Goal: Book appointment/travel/reservation

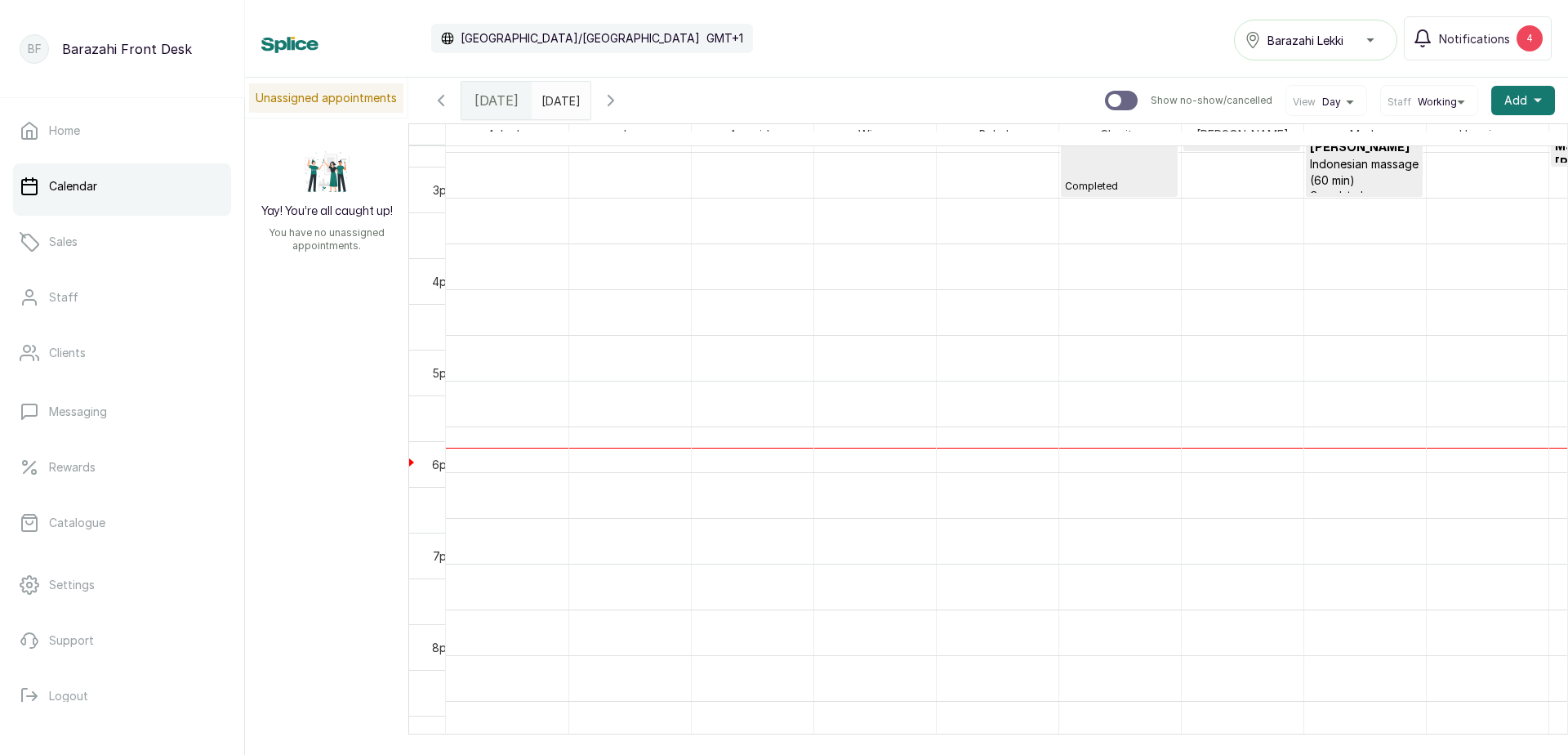
scroll to position [1367, 0]
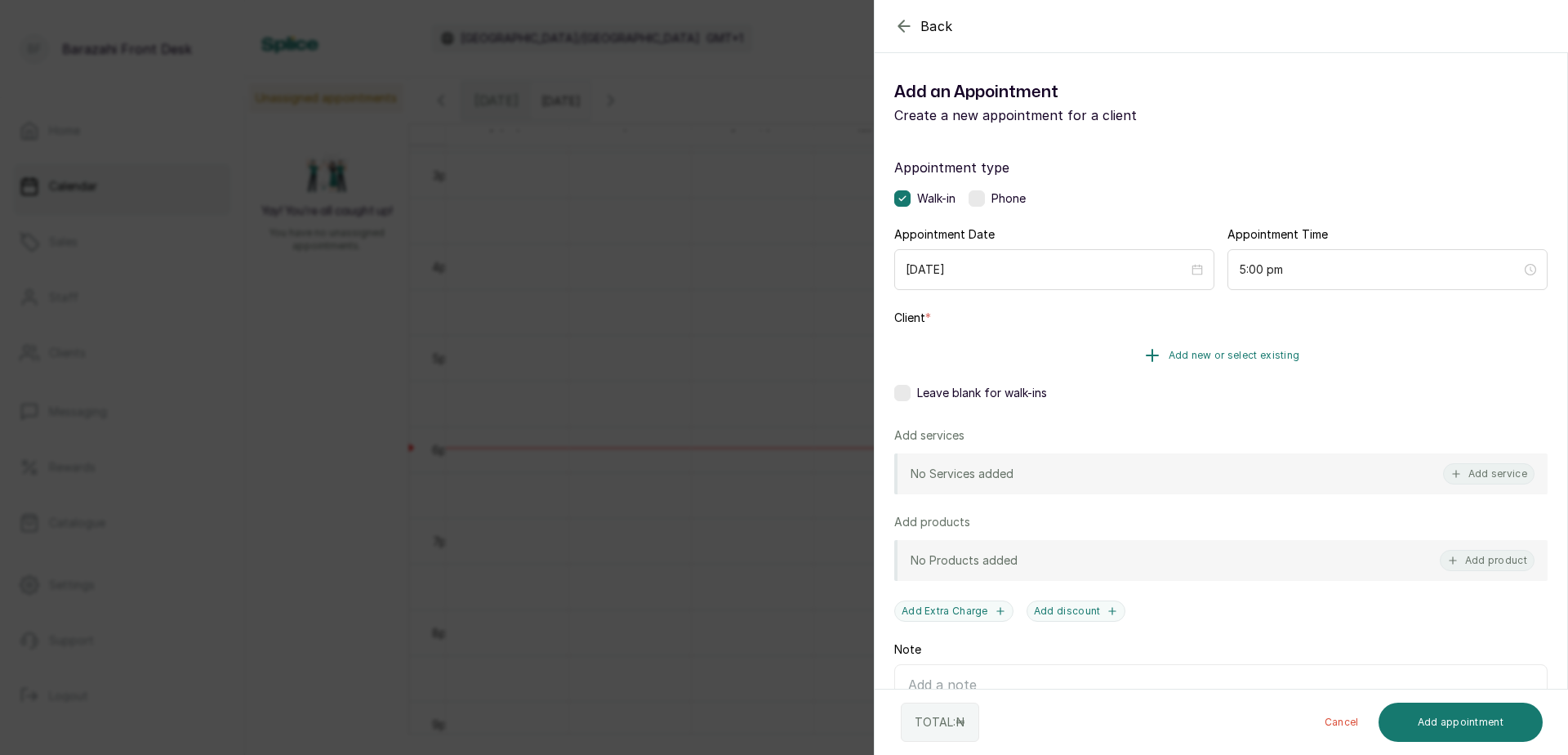
click at [1208, 356] on span "Add new or select existing" at bounding box center [1234, 355] width 131 height 13
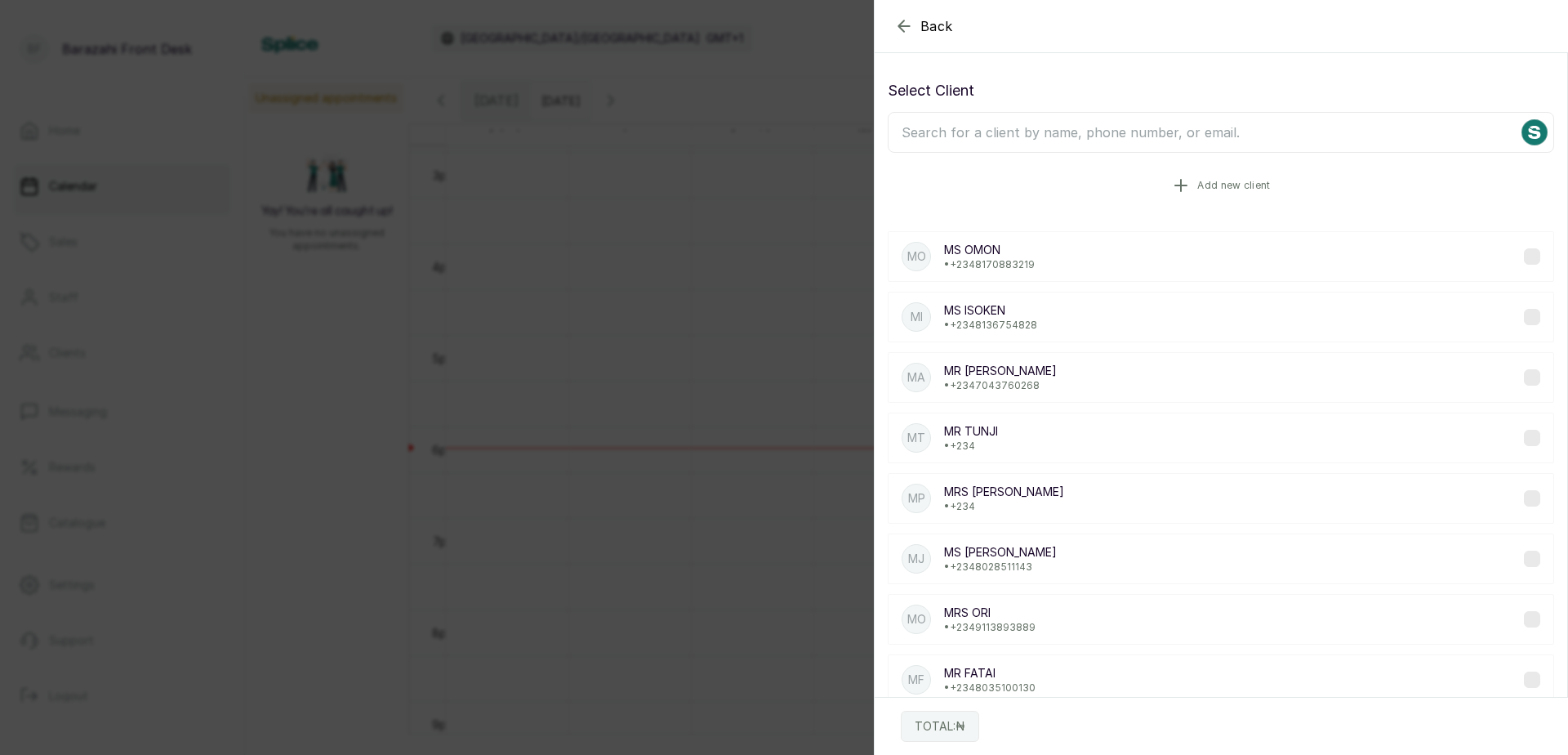
click at [1181, 180] on icon "button" at bounding box center [1180, 185] width 20 height 20
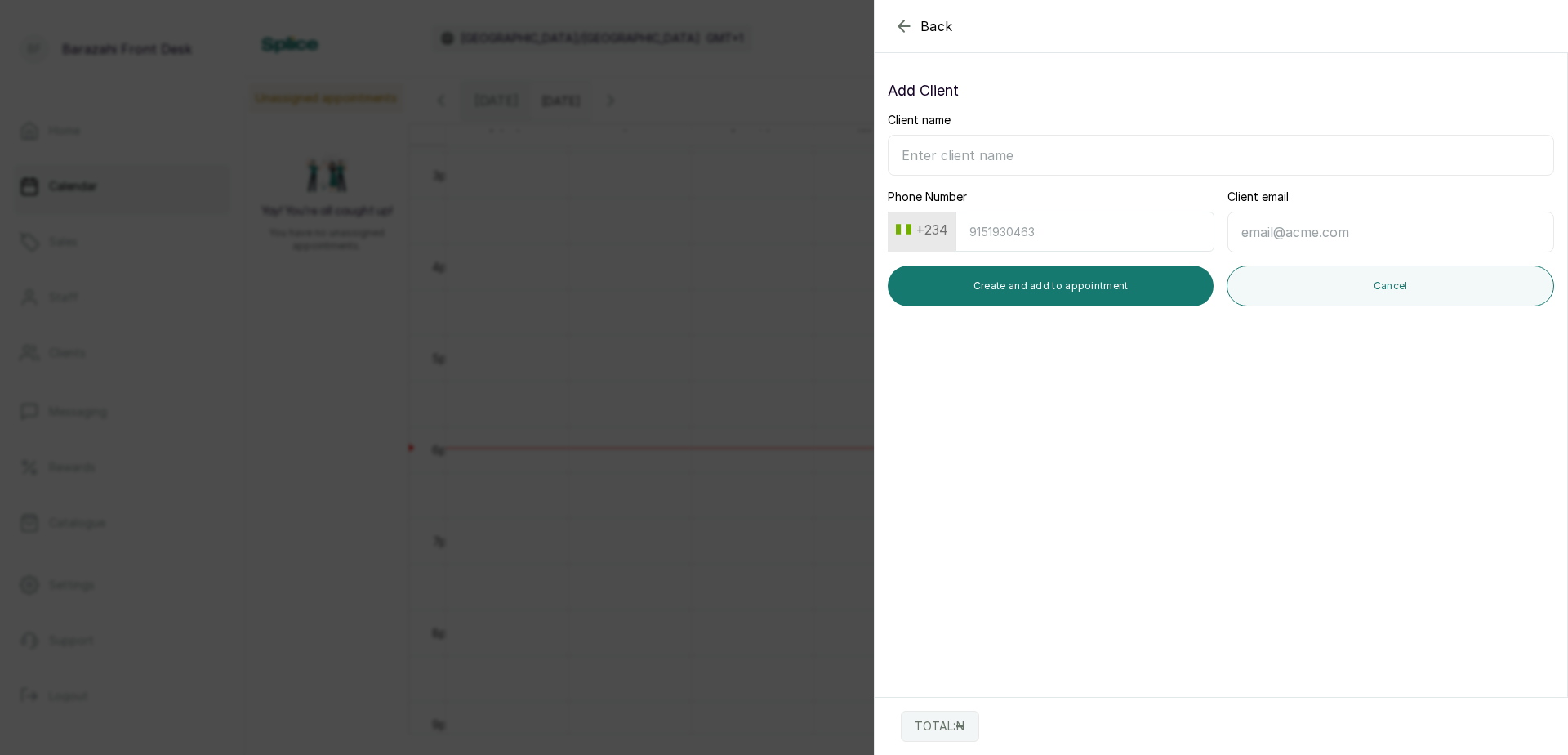
click at [988, 160] on input "Client name" at bounding box center [1220, 156] width 666 height 41
type input "MRS [PERSON_NAME]"
click at [1064, 235] on input "Phone Number" at bounding box center [1085, 231] width 259 height 40
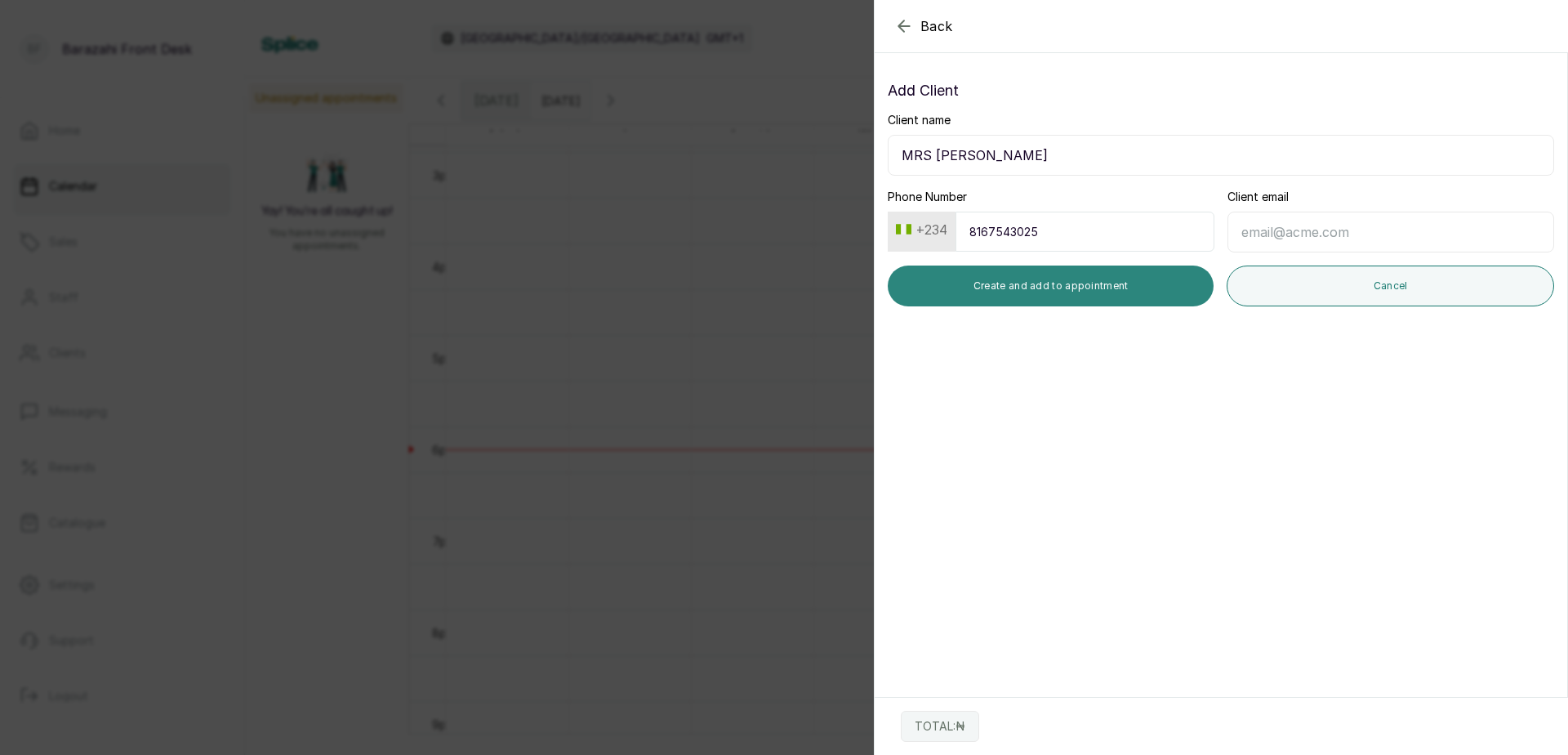
type input "8167543025"
click at [1126, 289] on button "Create and add to appointment" at bounding box center [1051, 286] width 326 height 41
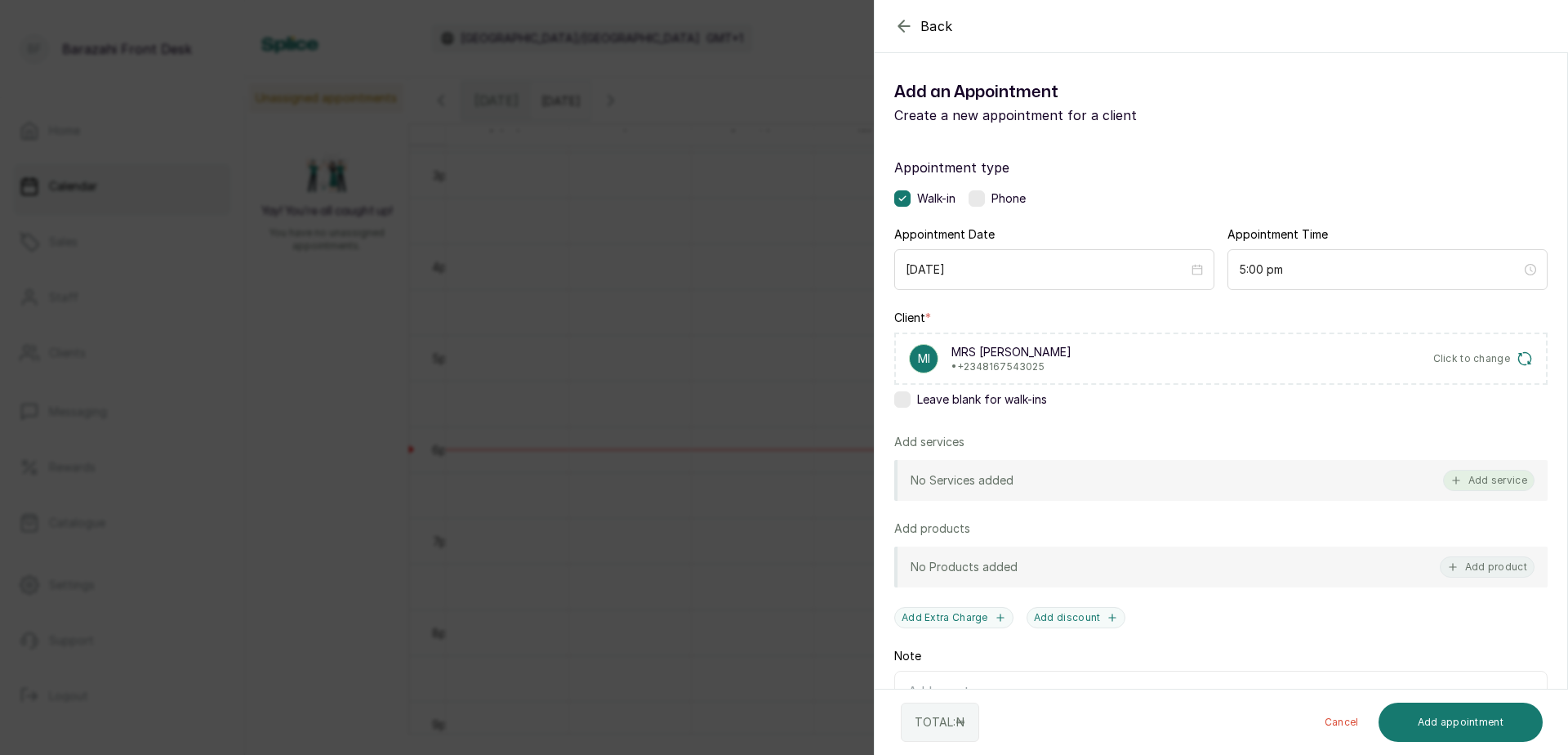
click at [1488, 480] on button "Add service" at bounding box center [1489, 480] width 91 height 21
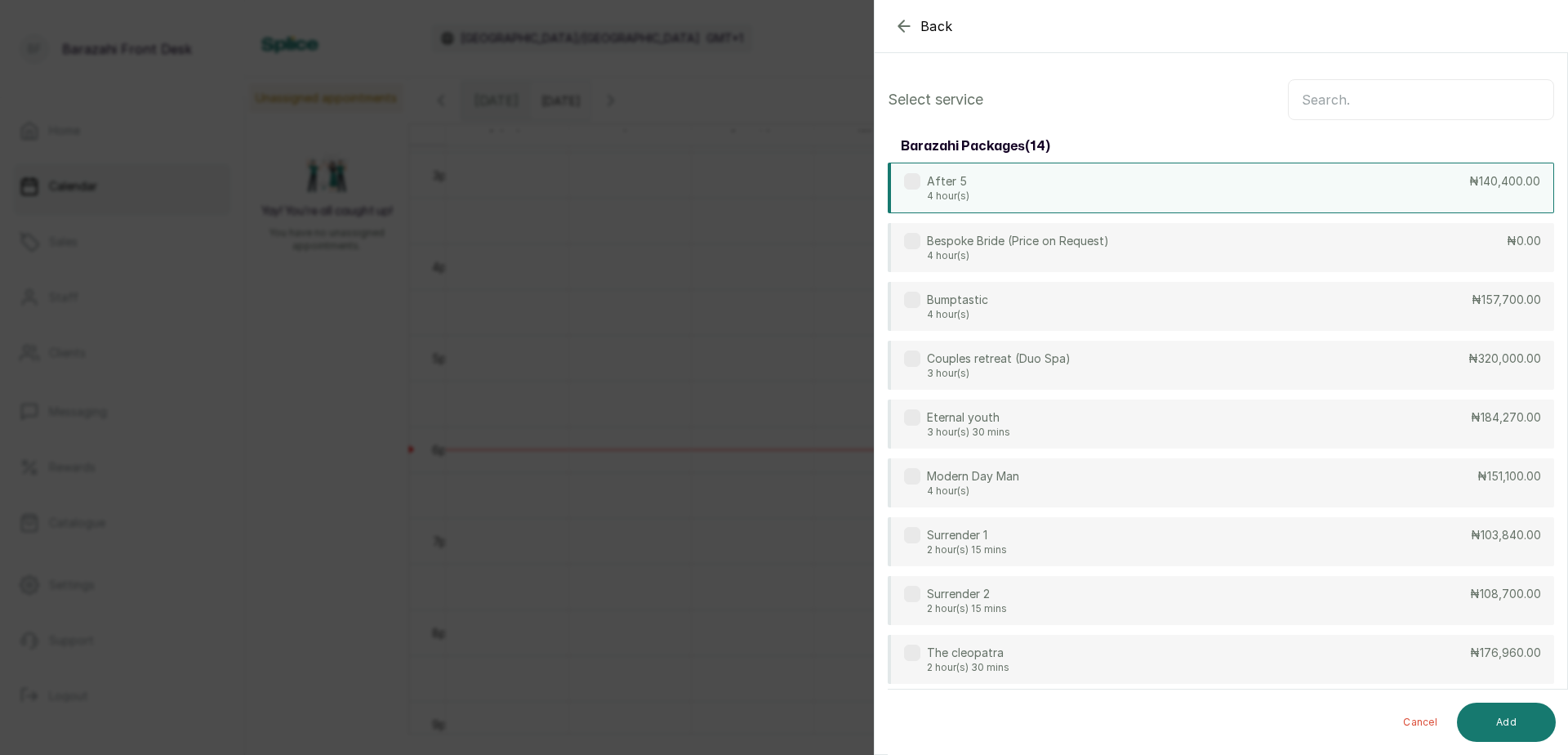
scroll to position [65, 0]
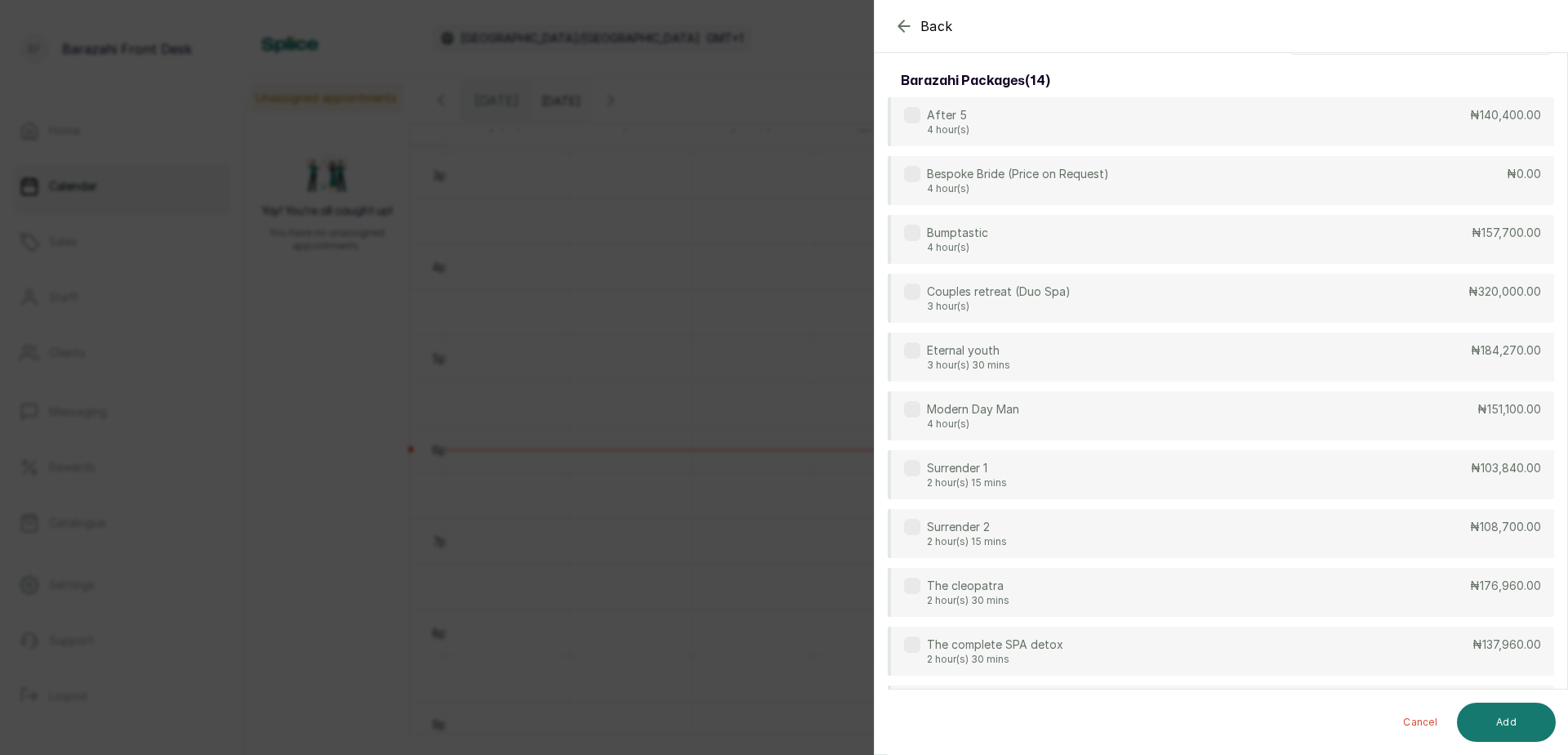
click at [1319, 85] on div "barazahi packages ( 14 )" at bounding box center [1220, 80] width 666 height 33
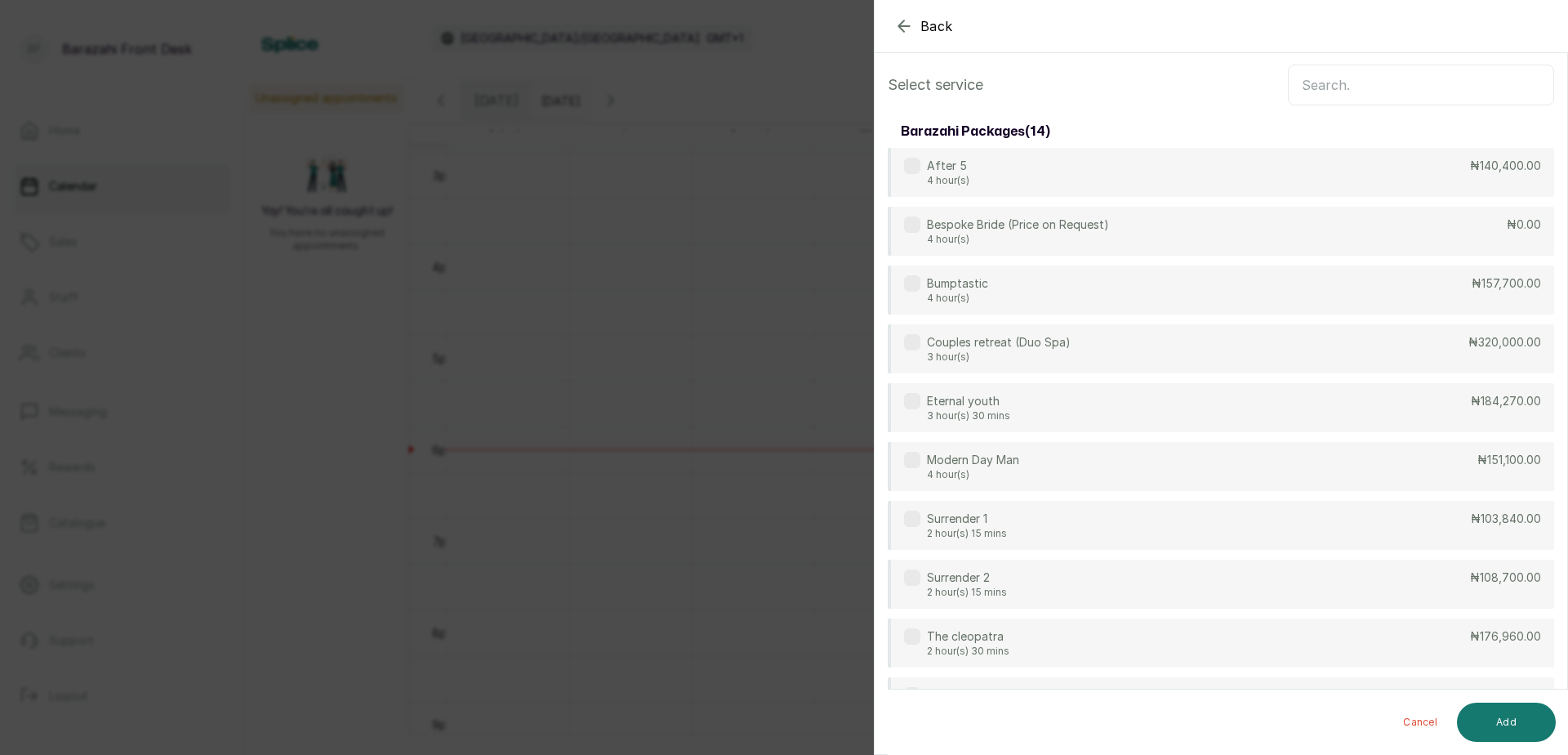
scroll to position [0, 0]
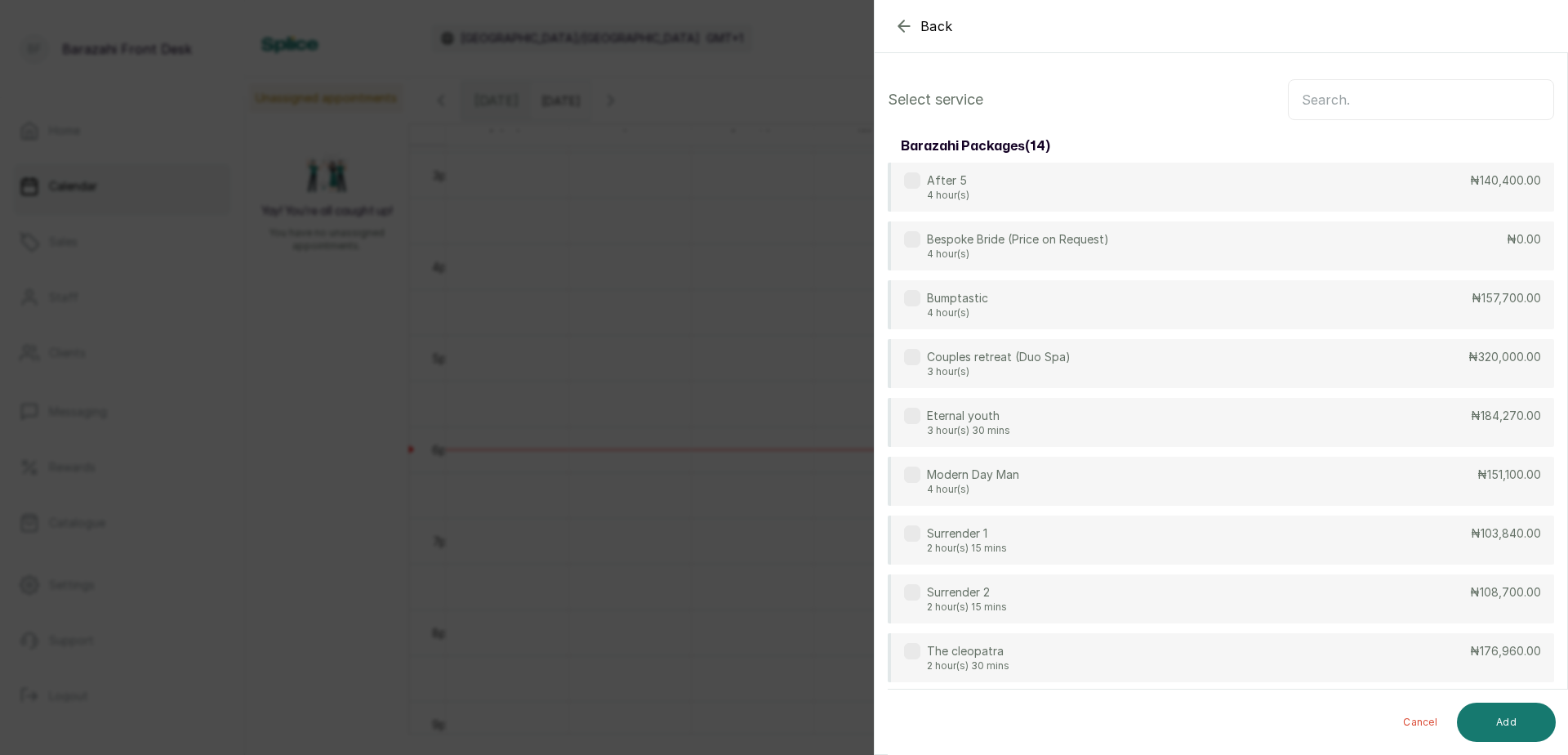
click at [1328, 99] on input "text" at bounding box center [1421, 100] width 266 height 41
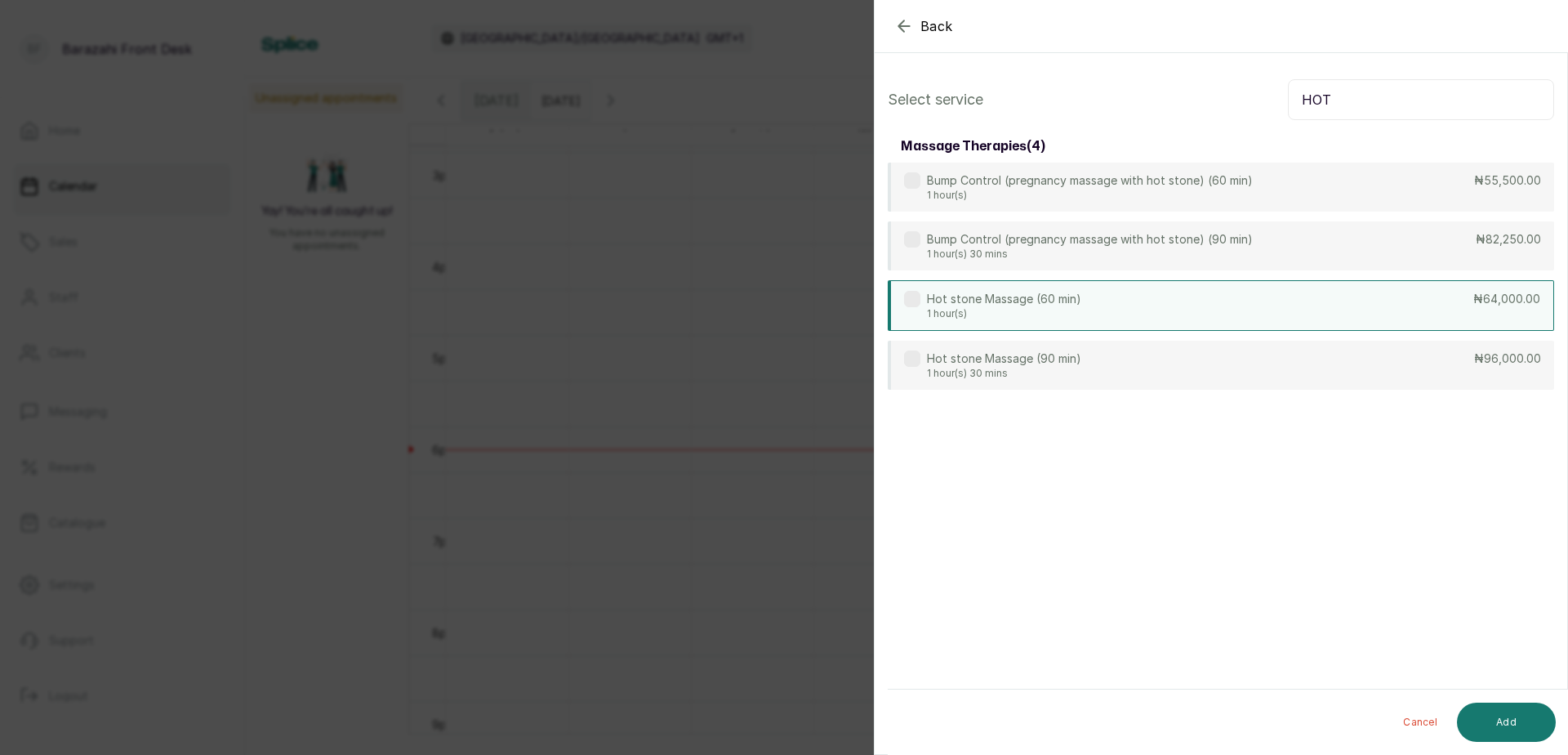
click at [1467, 315] on div "Hot stone Massage (60 min) 1 hour(s) ₦64,000.00" at bounding box center [1220, 306] width 666 height 50
click at [1365, 102] on input "HOT" at bounding box center [1421, 100] width 266 height 41
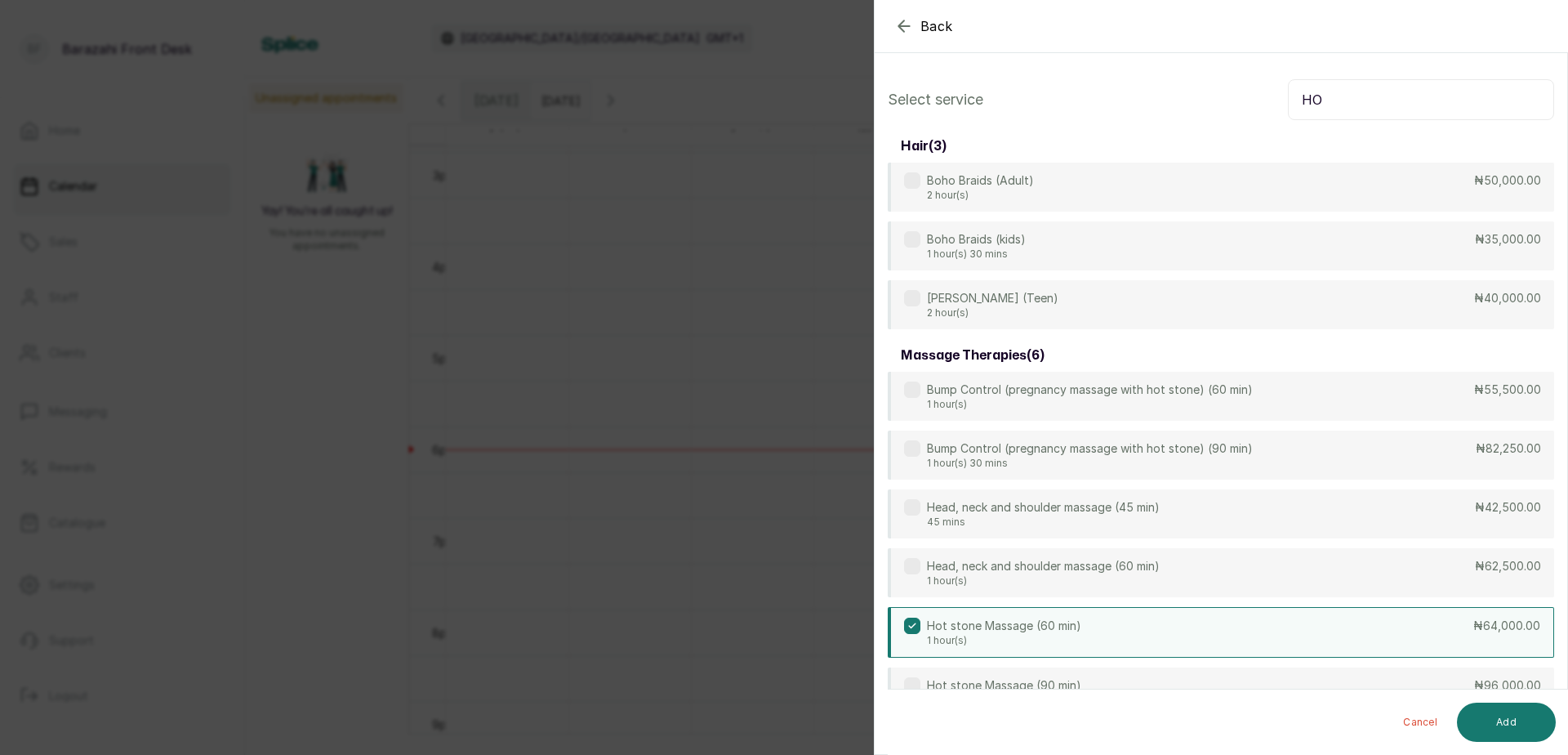
type input "H"
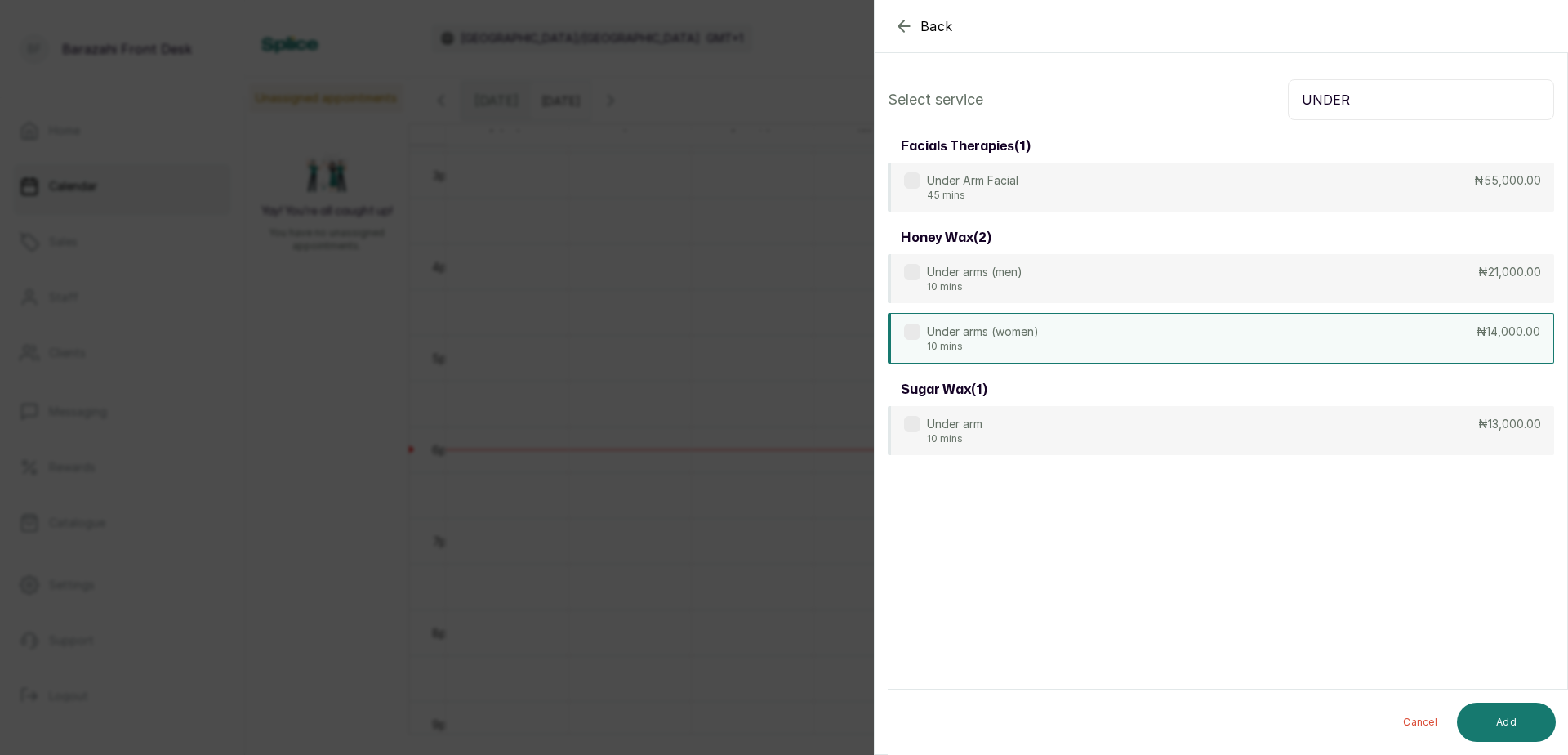
type input "UNDER"
click at [1466, 349] on div "Under arms (women) 10 mins ₦14,000.00" at bounding box center [1220, 338] width 666 height 50
click at [1516, 725] on button "Add" at bounding box center [1507, 722] width 99 height 39
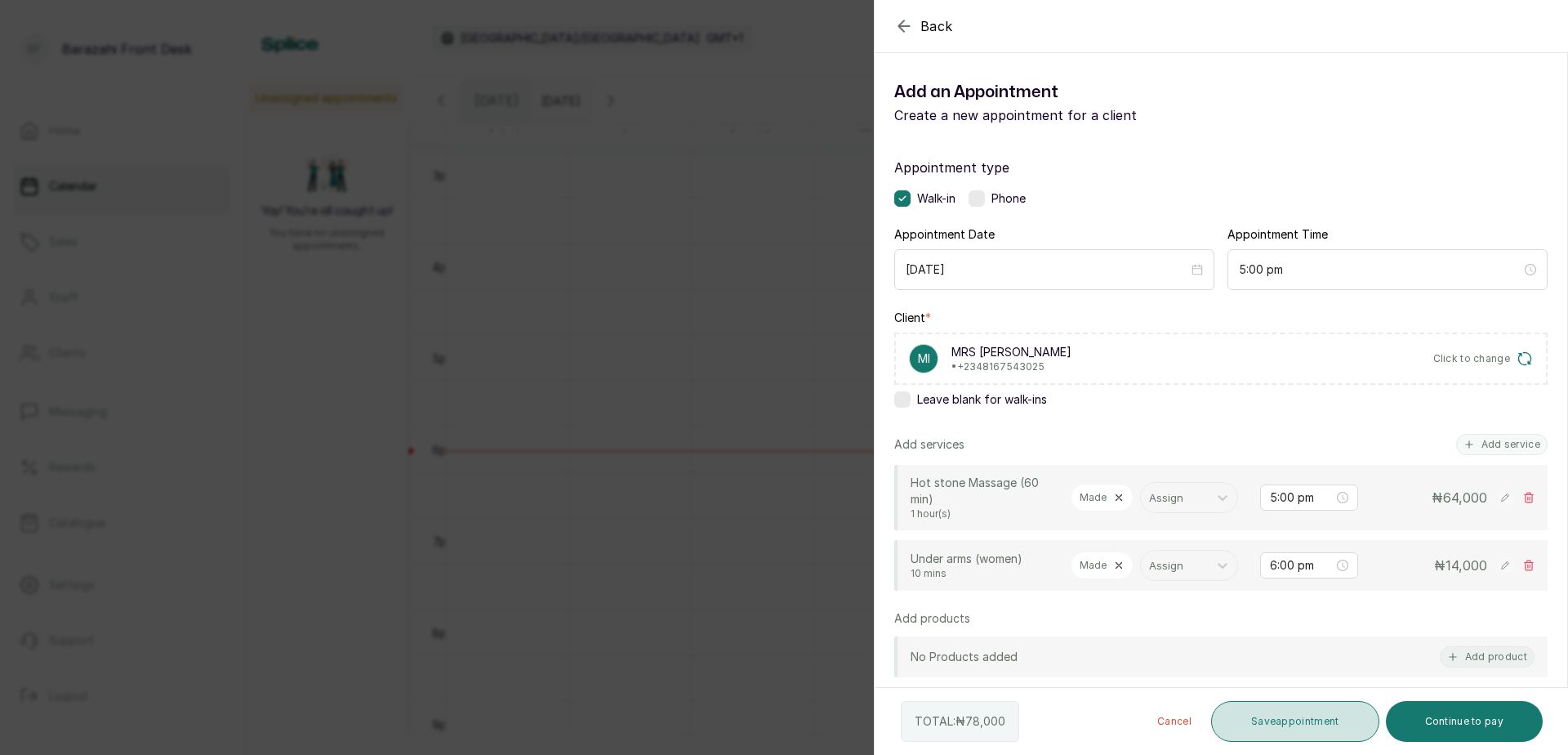
click at [1283, 725] on button "Save appointment" at bounding box center [1295, 721] width 169 height 41
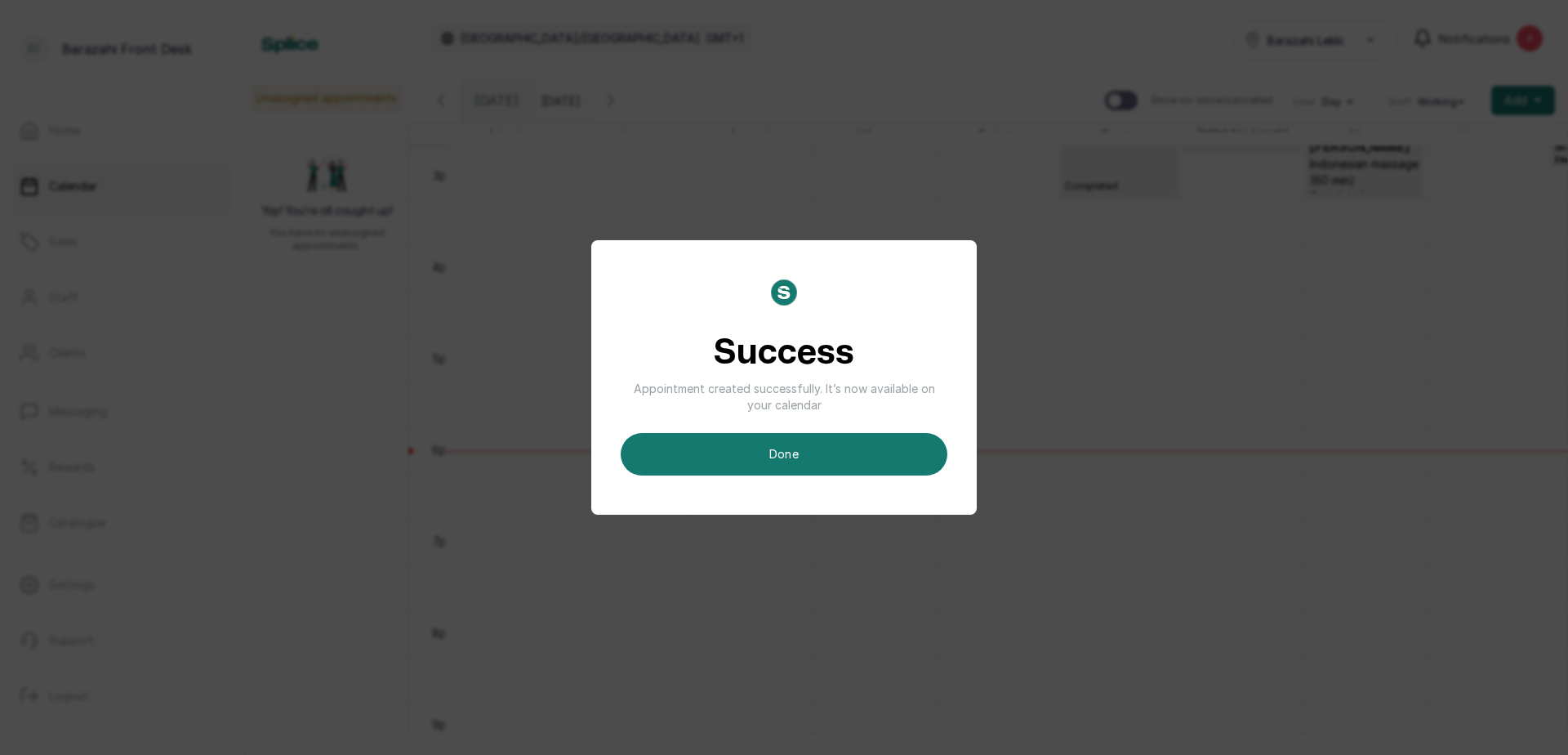
drag, startPoint x: 846, startPoint y: 447, endPoint x: 1016, endPoint y: 381, distance: 182.4
click at [848, 447] on button "done" at bounding box center [784, 455] width 327 height 43
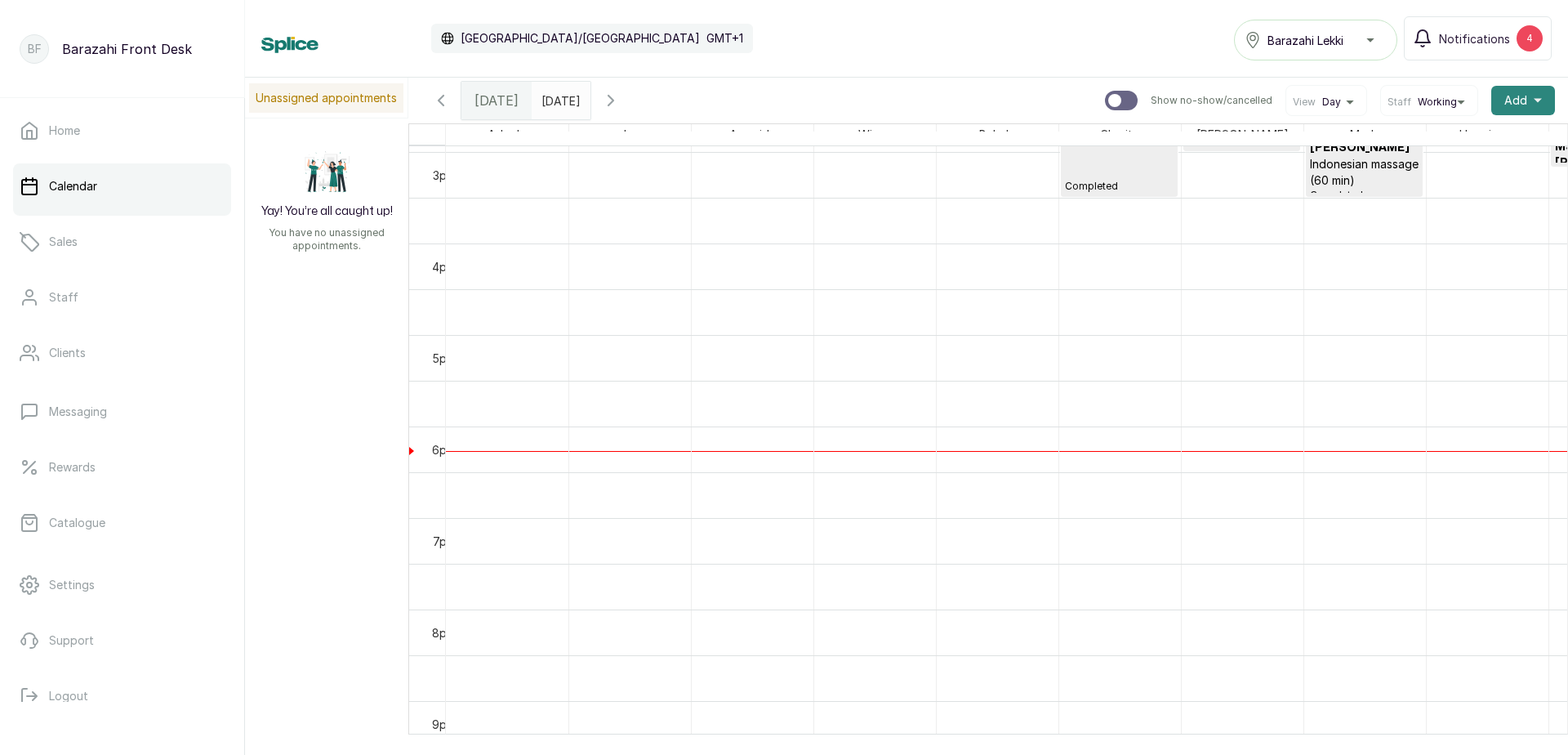
click at [1505, 101] on span "Add" at bounding box center [1516, 101] width 23 height 17
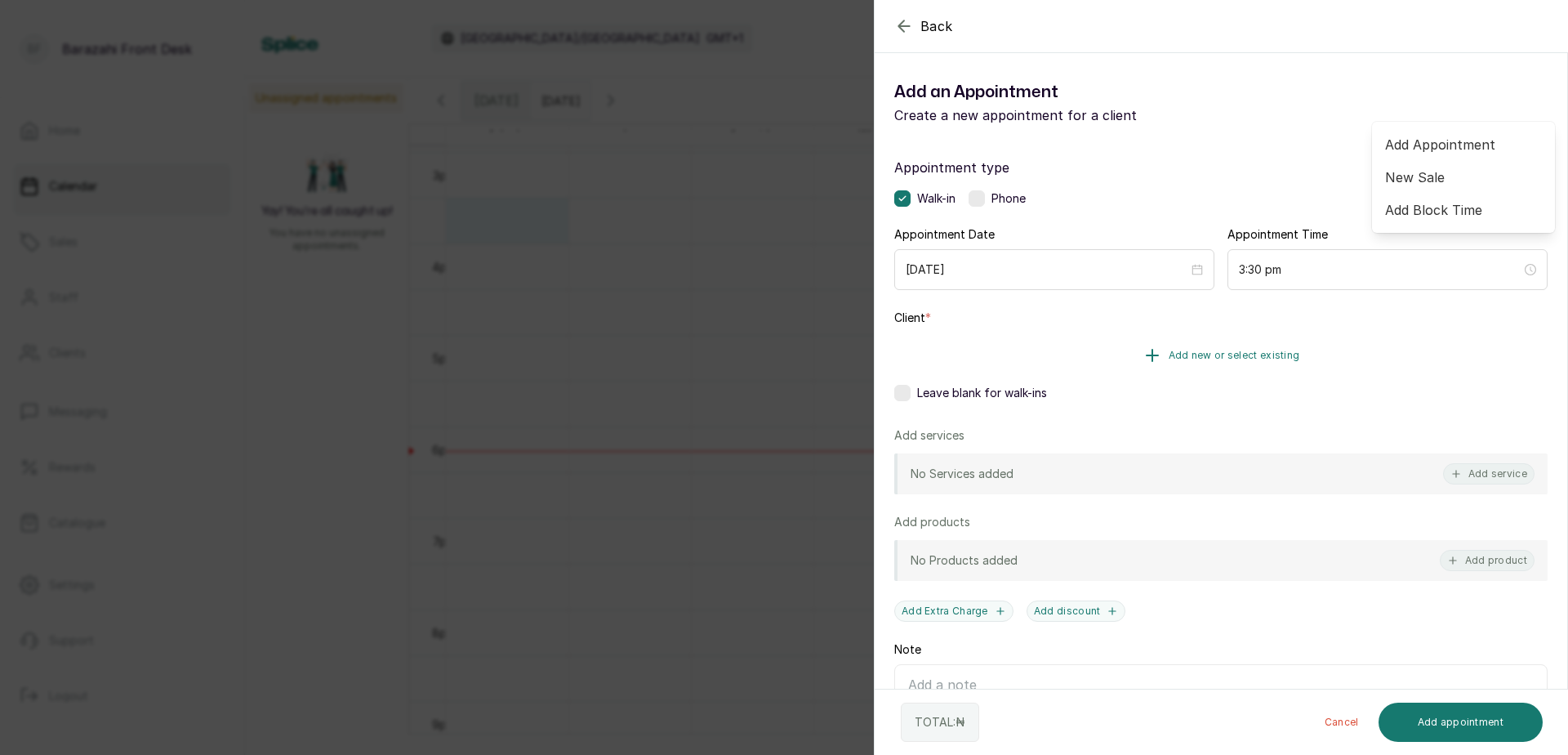
click at [1191, 357] on span "Add new or select existing" at bounding box center [1234, 355] width 131 height 13
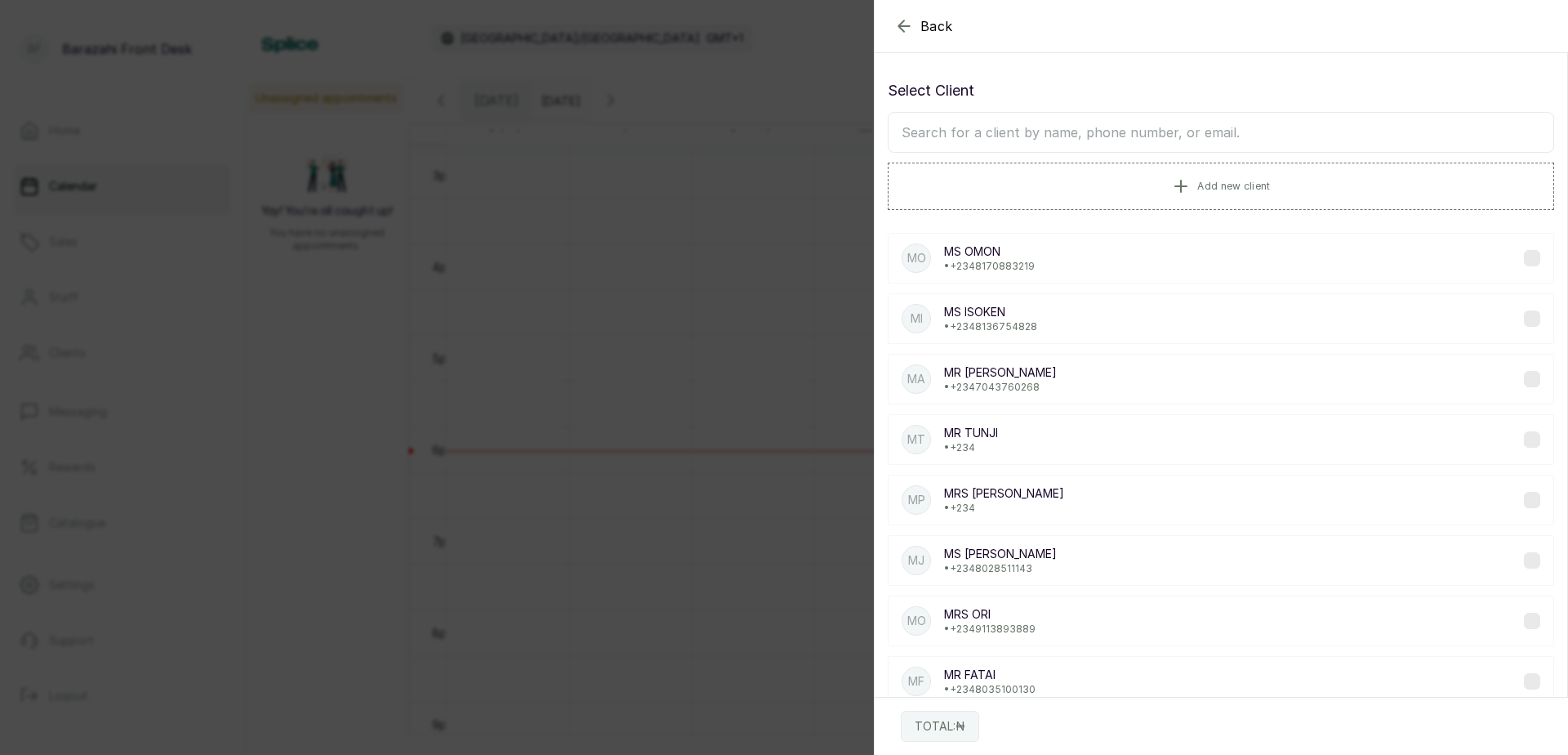
click at [985, 137] on input "text" at bounding box center [1220, 132] width 666 height 41
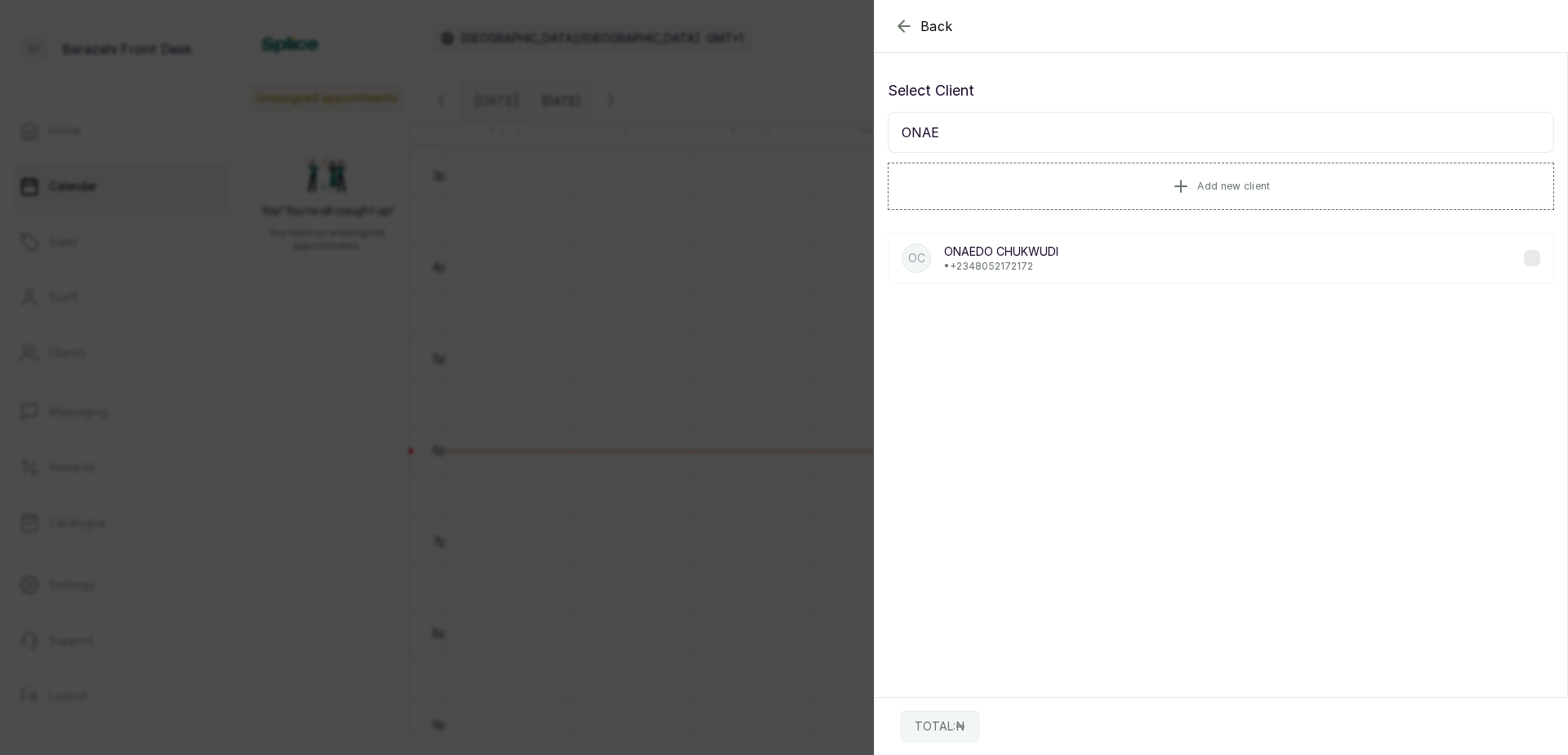
type input "ONAE"
click at [1011, 250] on p "[PERSON_NAME]" at bounding box center [1001, 252] width 115 height 17
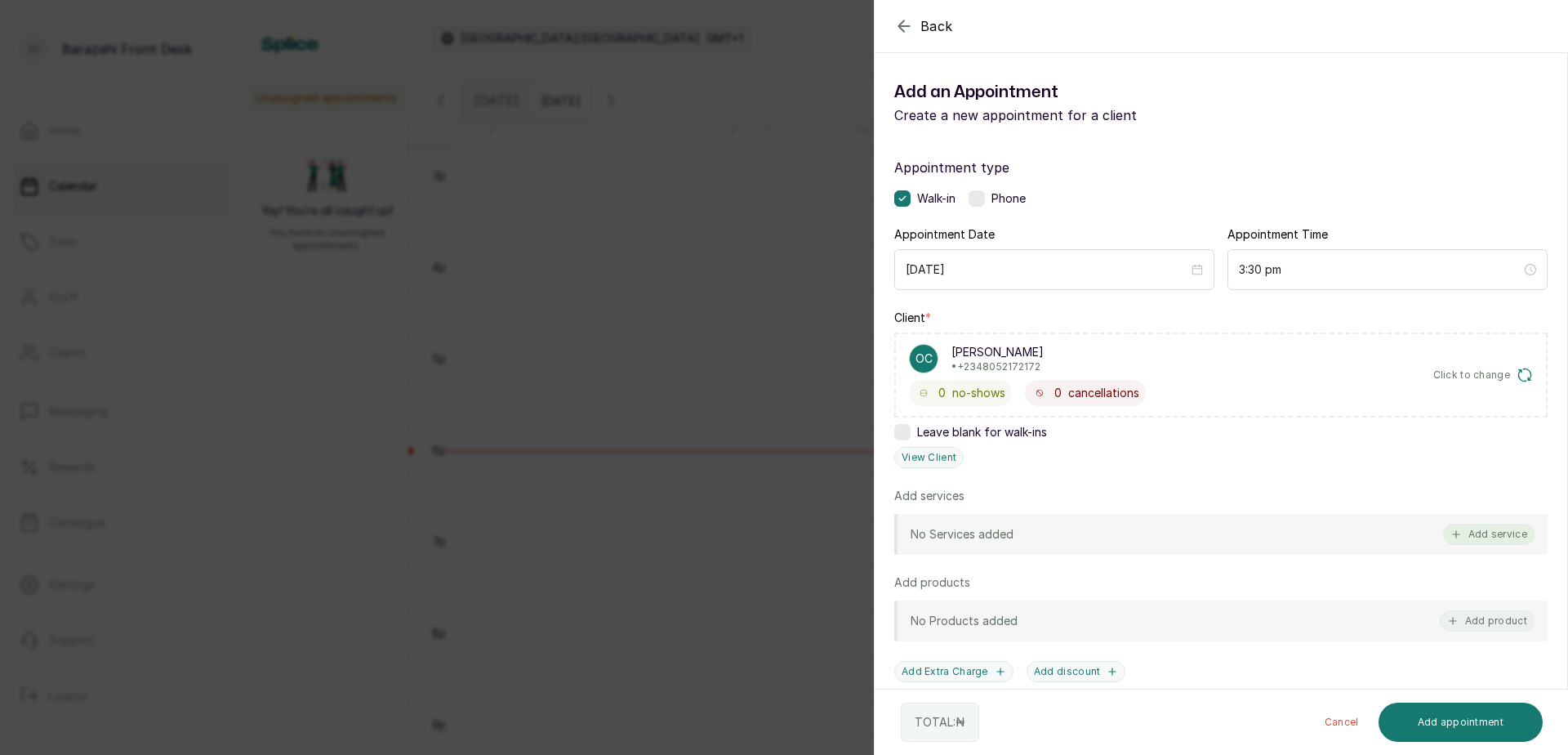
click at [1491, 528] on button "Add service" at bounding box center [1489, 534] width 91 height 21
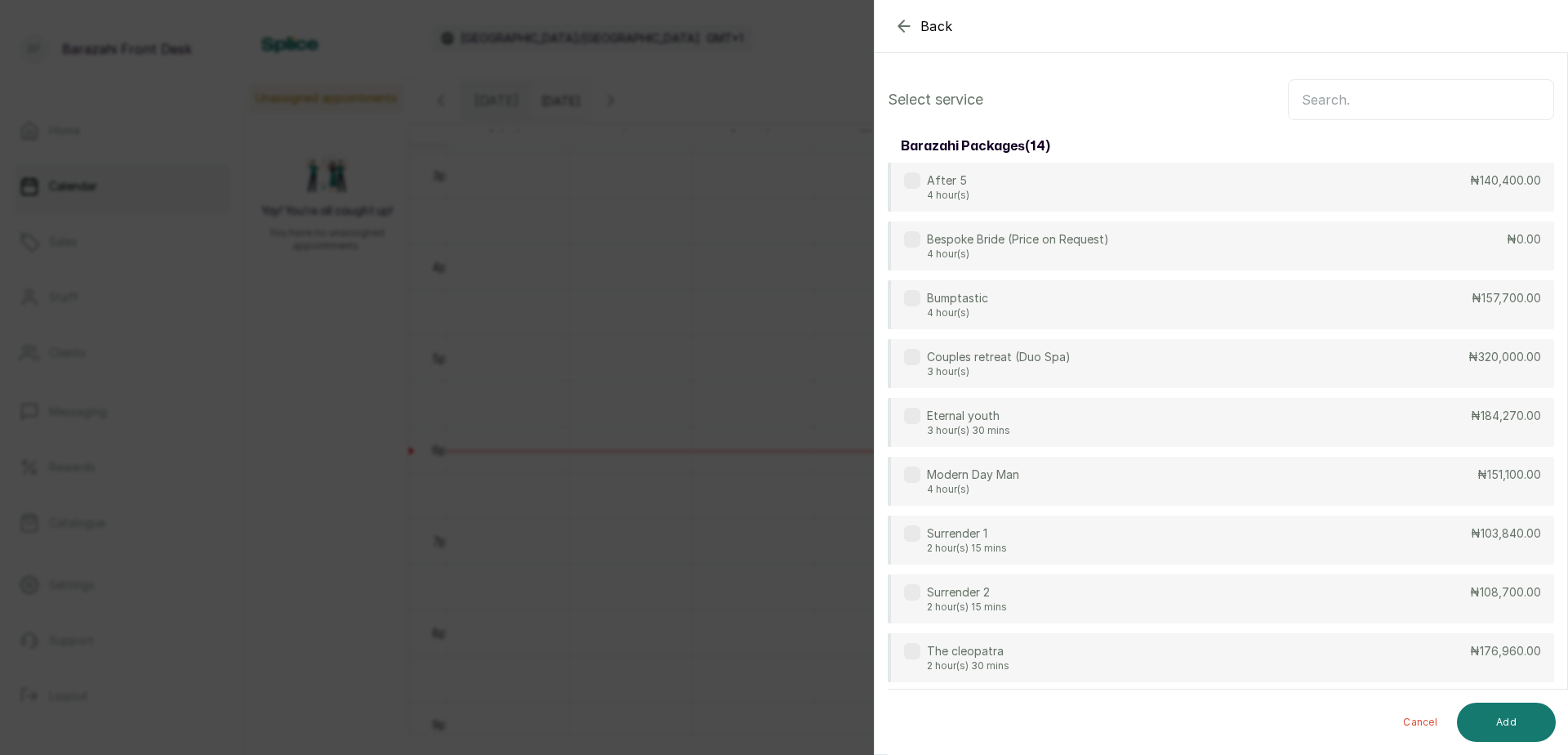
click at [1337, 103] on input "text" at bounding box center [1421, 100] width 266 height 41
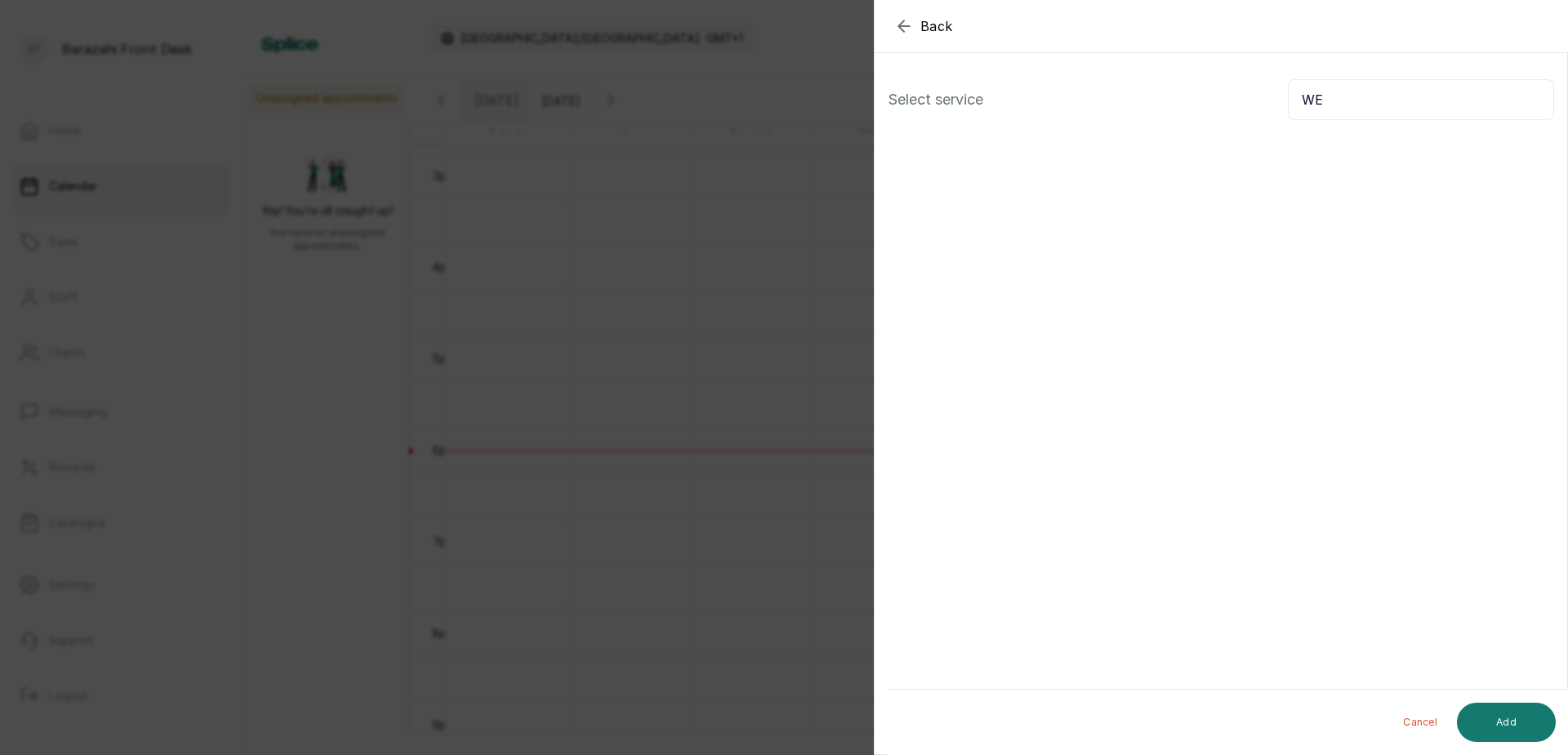
type input "W"
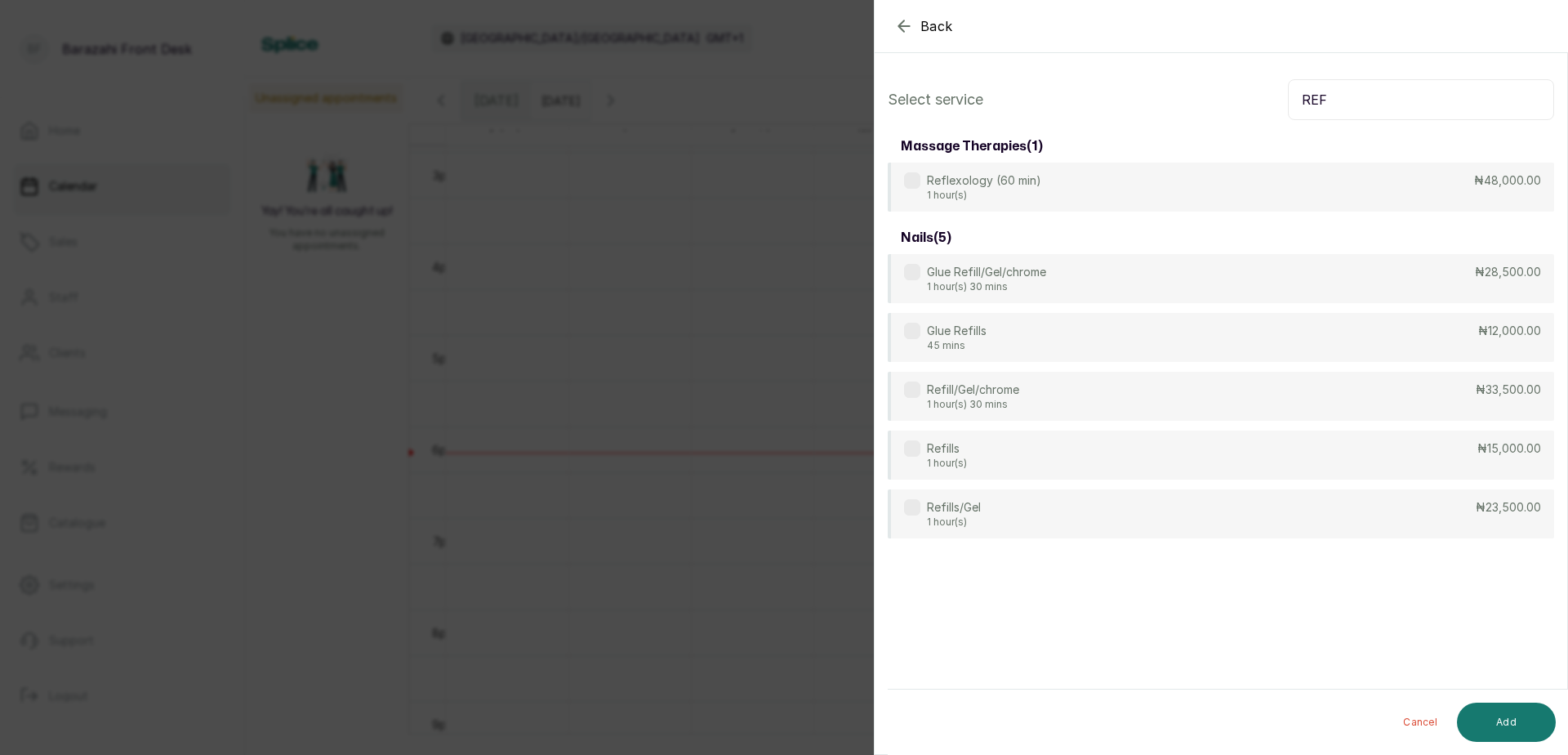
click at [1337, 96] on input "REF" at bounding box center [1421, 100] width 266 height 41
type input "R"
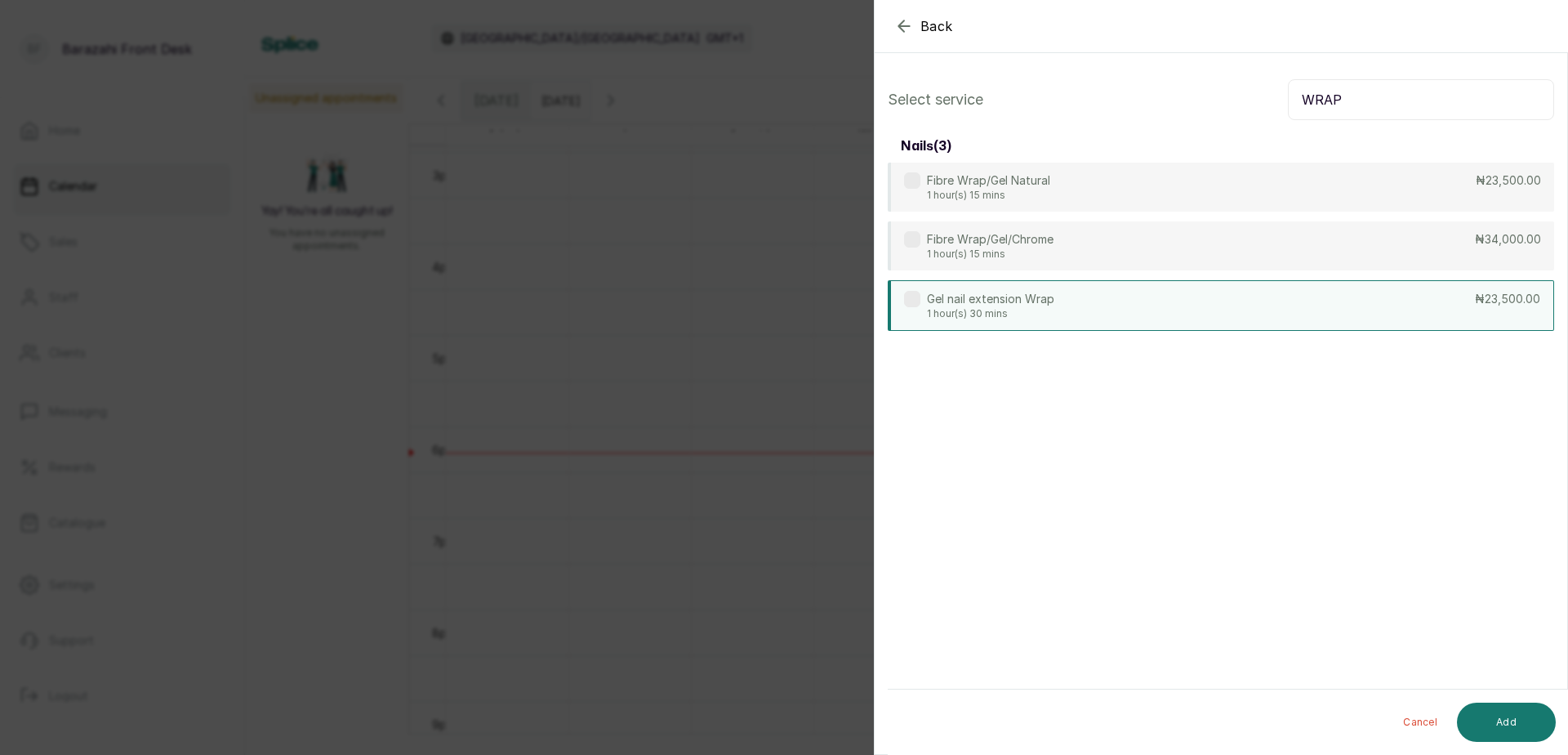
click at [1424, 308] on div "Gel nail extension Wrap 1 hour(s) 30 mins ₦23,500.00" at bounding box center [1220, 306] width 666 height 50
click at [1365, 103] on input "WRAP" at bounding box center [1421, 100] width 266 height 41
type input "W"
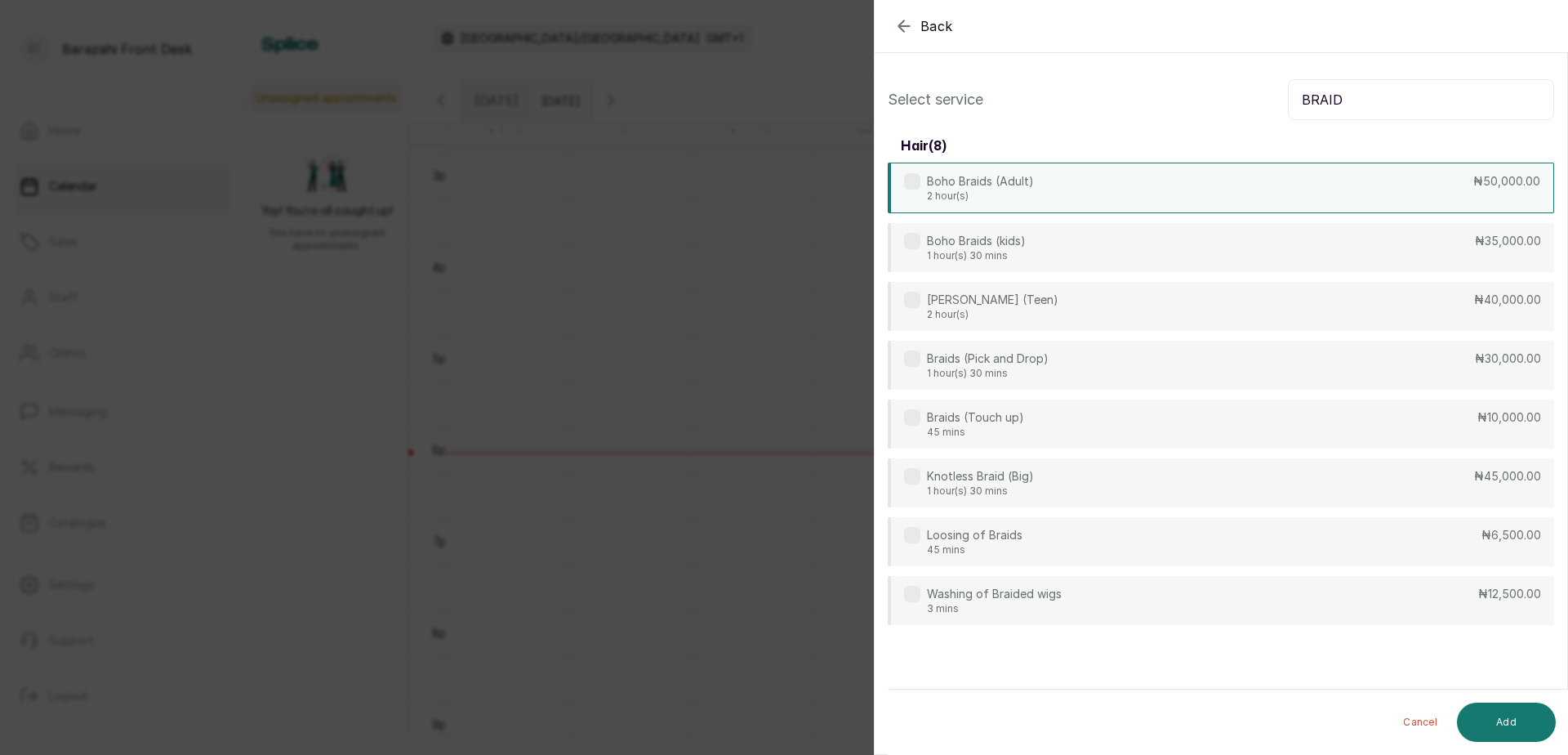
click at [1432, 189] on div "Boho Braids (Adult) 2 hour(s) ₦50,000.00" at bounding box center [1220, 187] width 666 height 50
click at [1373, 101] on input "BRAID" at bounding box center [1421, 100] width 266 height 41
type input "B"
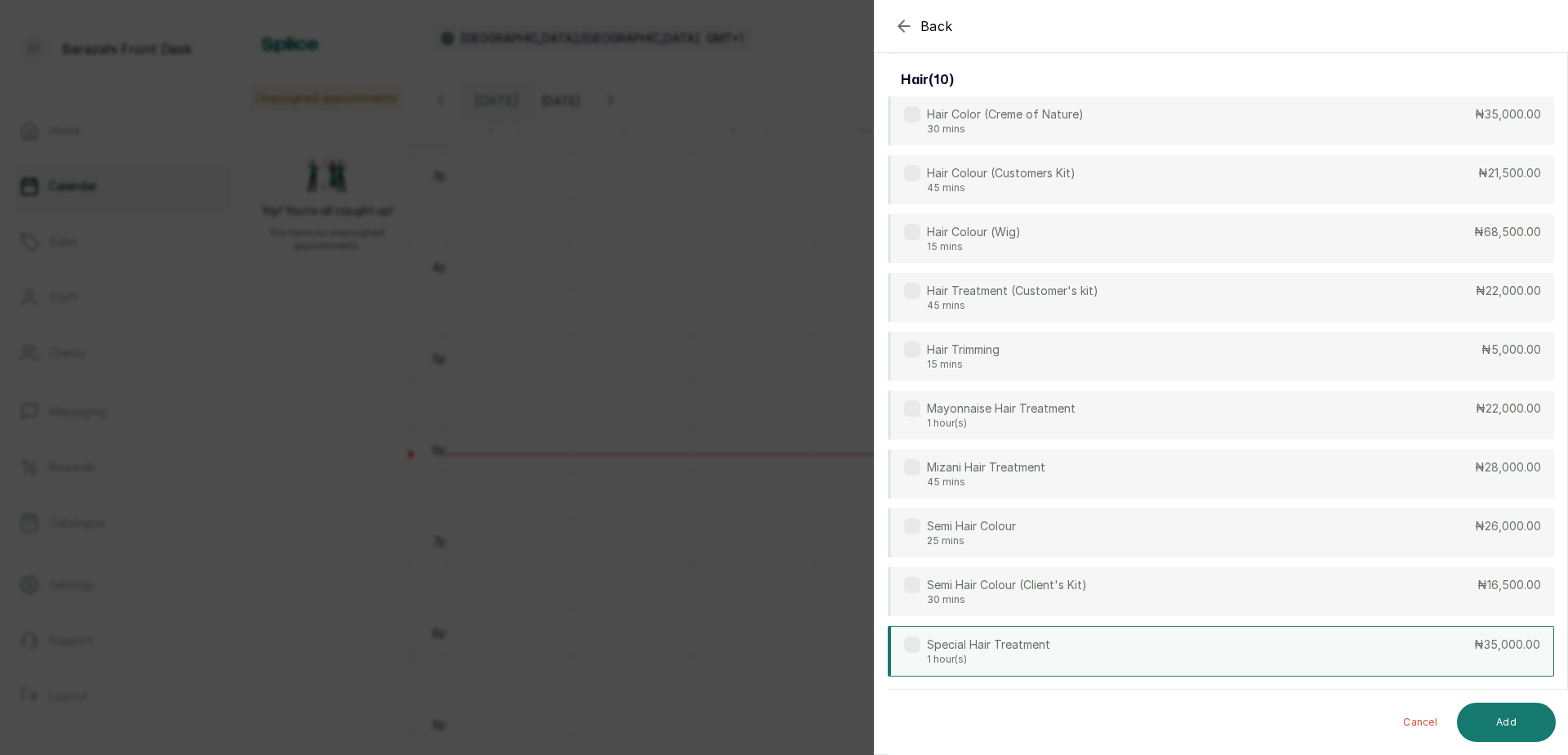
scroll to position [335, 0]
type input "HAIR"
click at [1394, 643] on div "Special Hair Treatment 1 hour(s) ₦35,000.00" at bounding box center [1220, 651] width 666 height 50
click at [1516, 725] on button "Add" at bounding box center [1507, 722] width 99 height 39
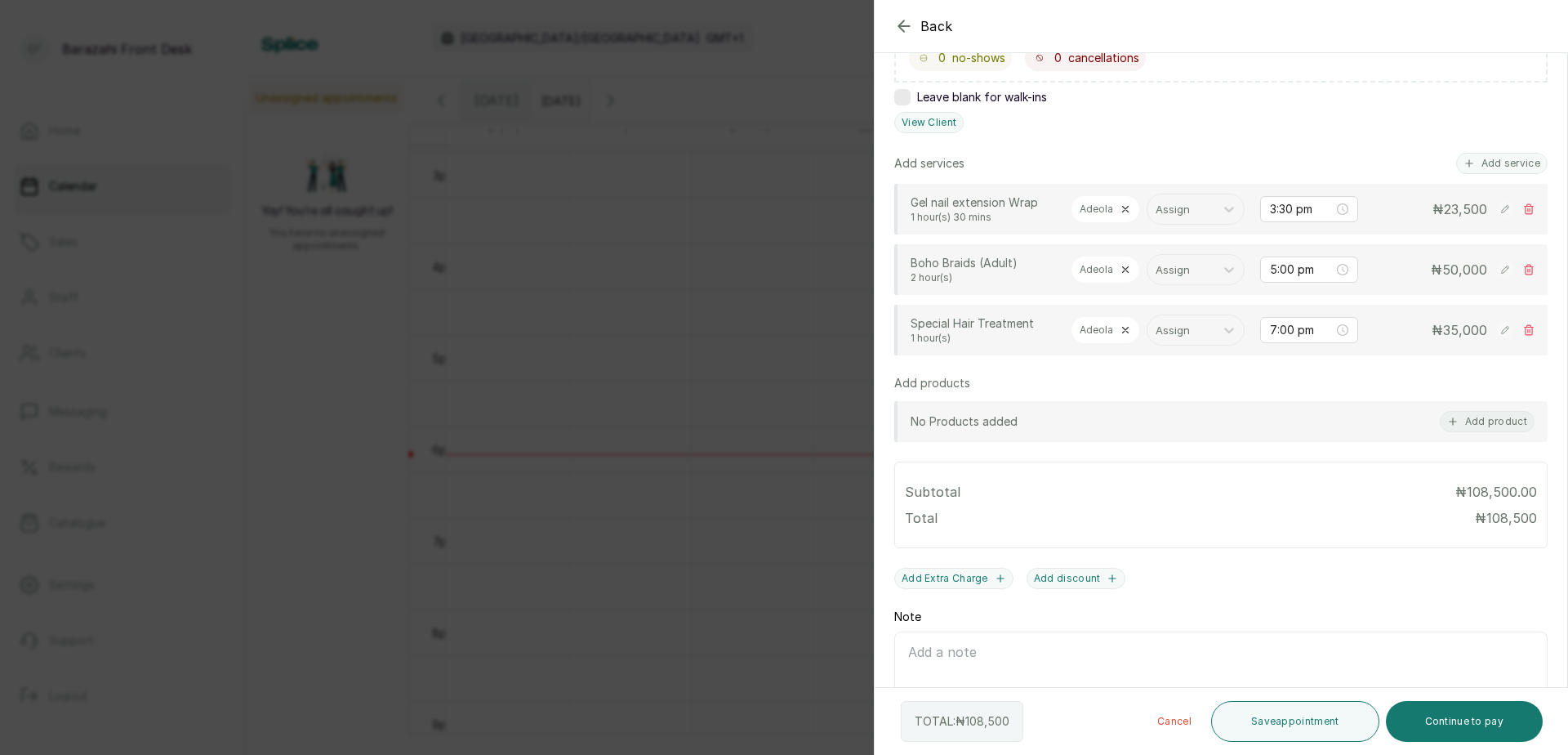
click at [1122, 208] on icon at bounding box center [1125, 209] width 11 height 11
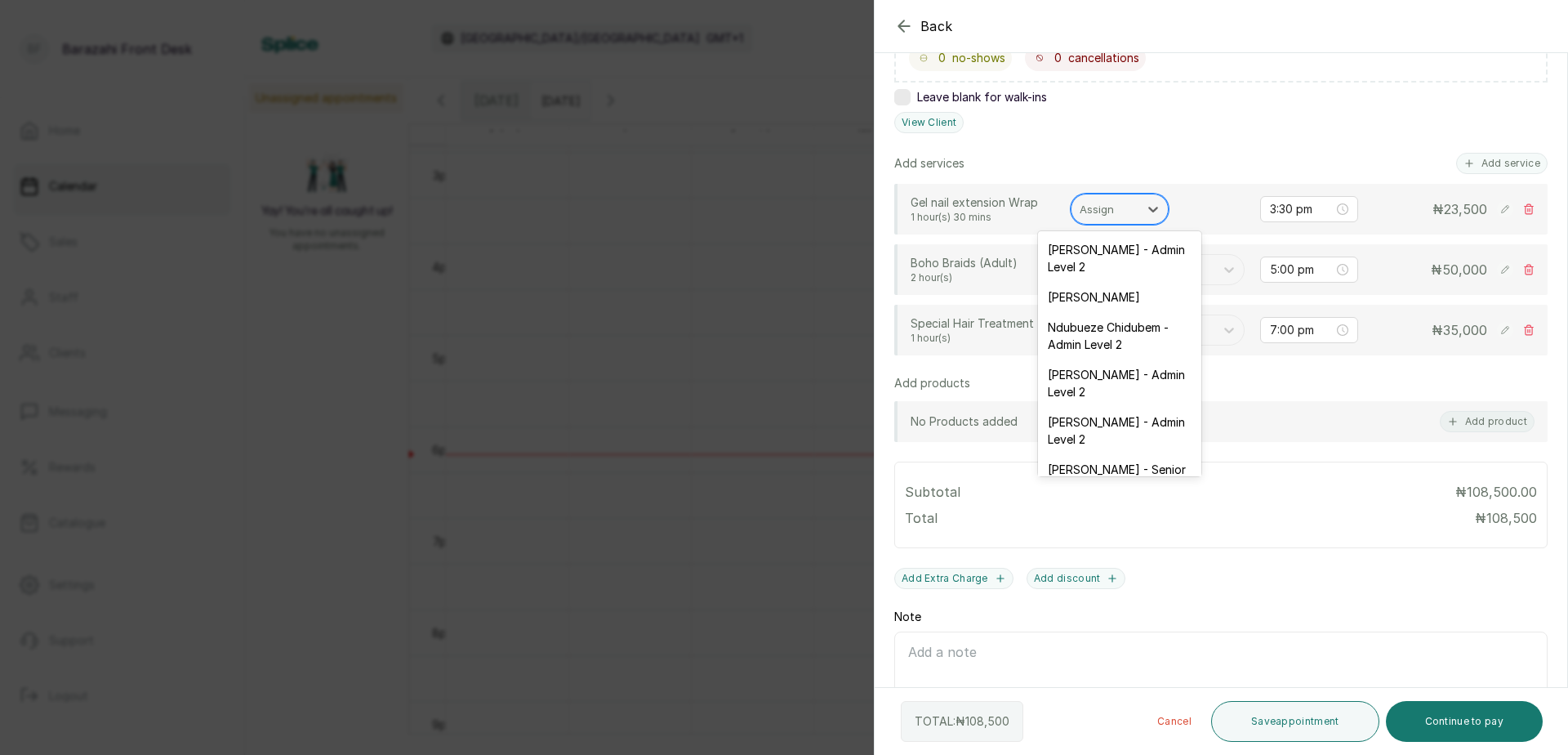
click at [1117, 205] on div at bounding box center [1105, 209] width 50 height 21
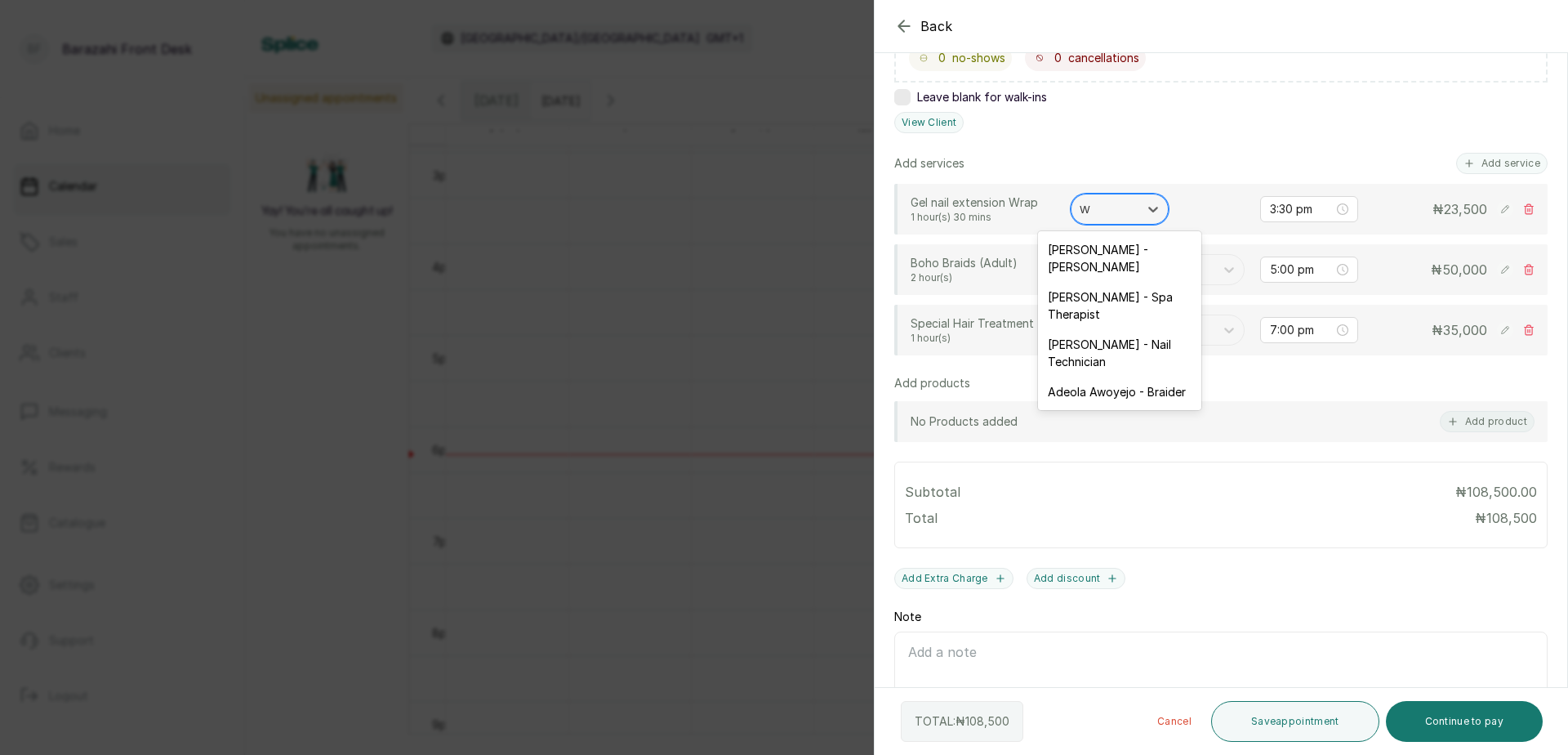
type input "WI"
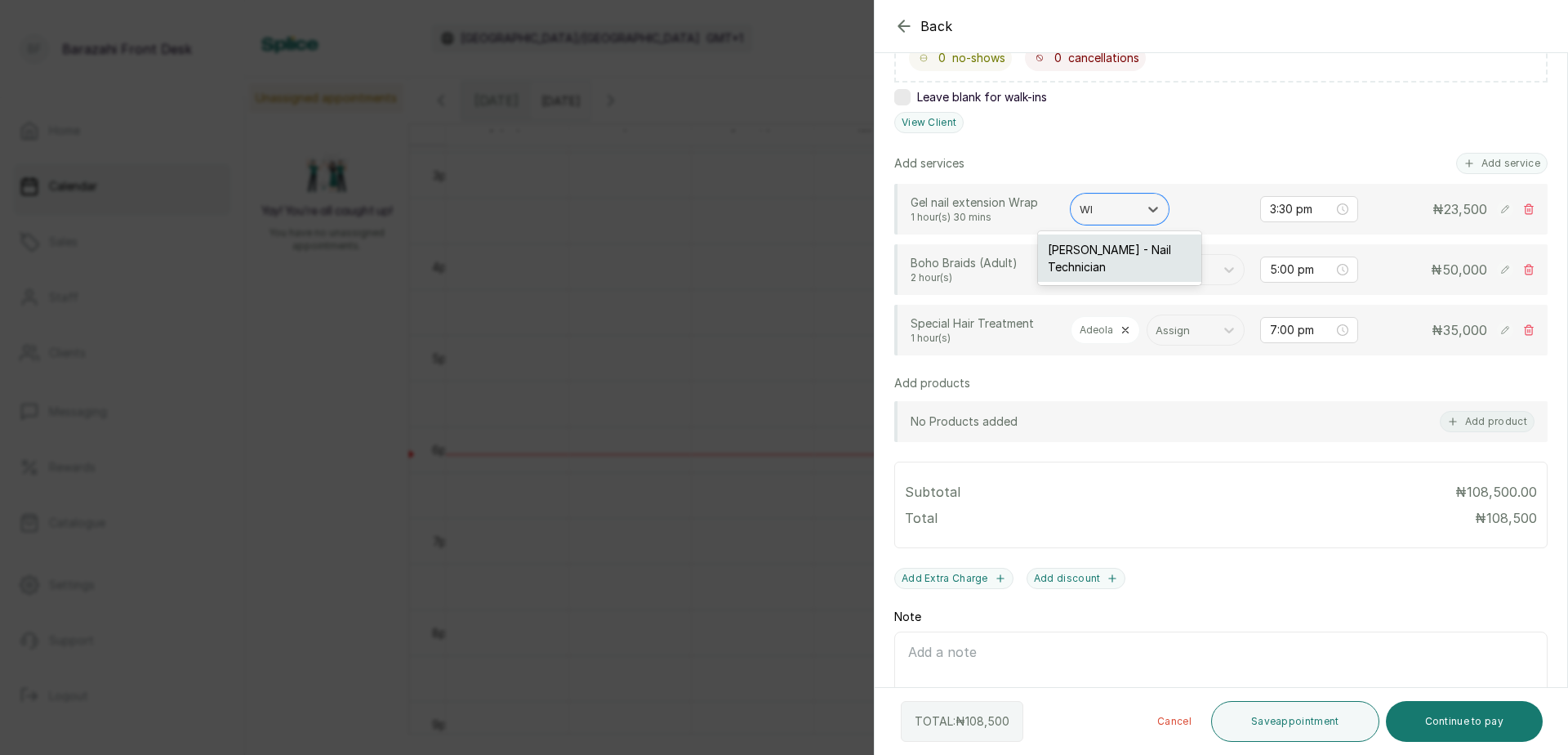
click at [1115, 260] on div "[PERSON_NAME] - Nail Technician" at bounding box center [1119, 258] width 163 height 48
click at [1155, 281] on div at bounding box center [1180, 269] width 50 height 21
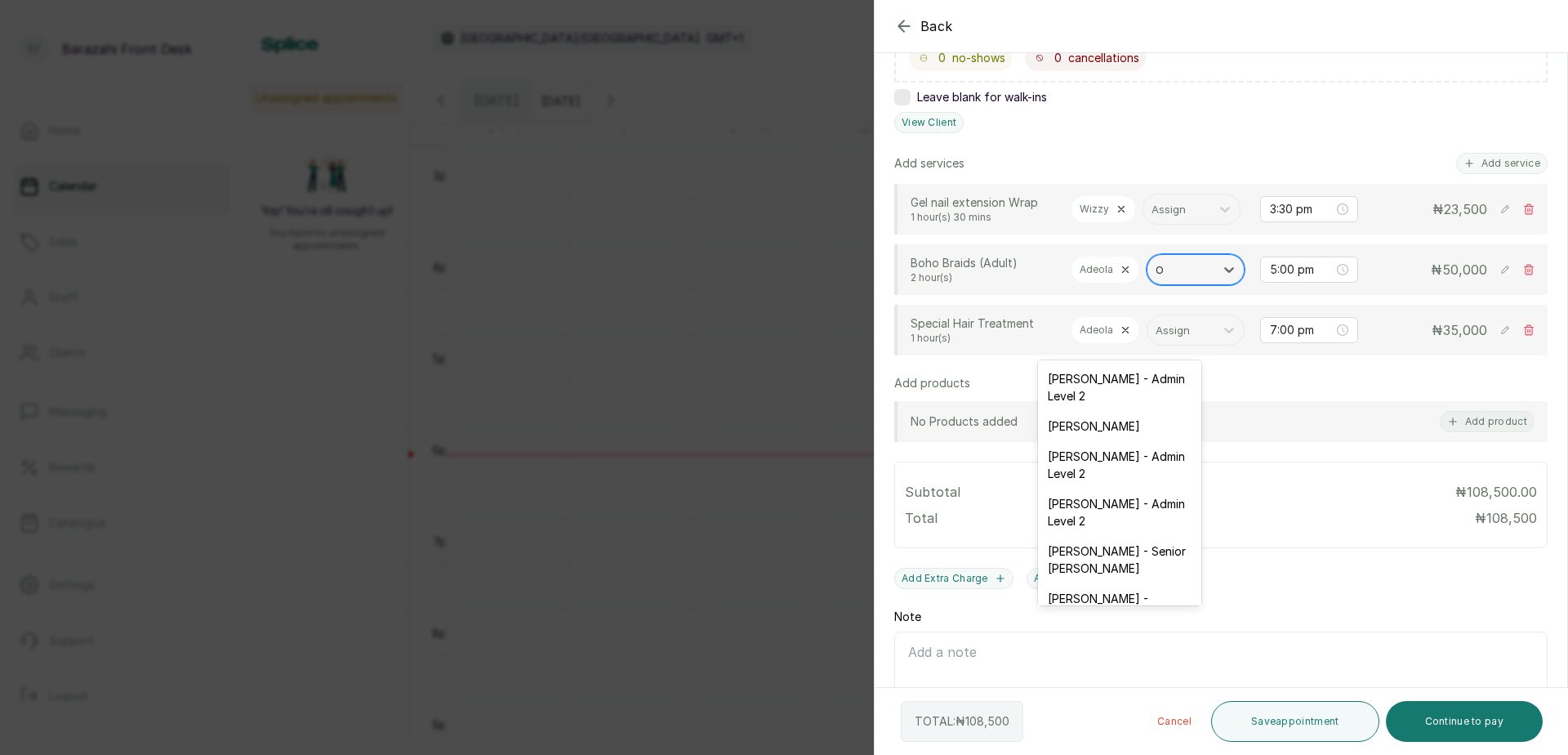
type input "ON"
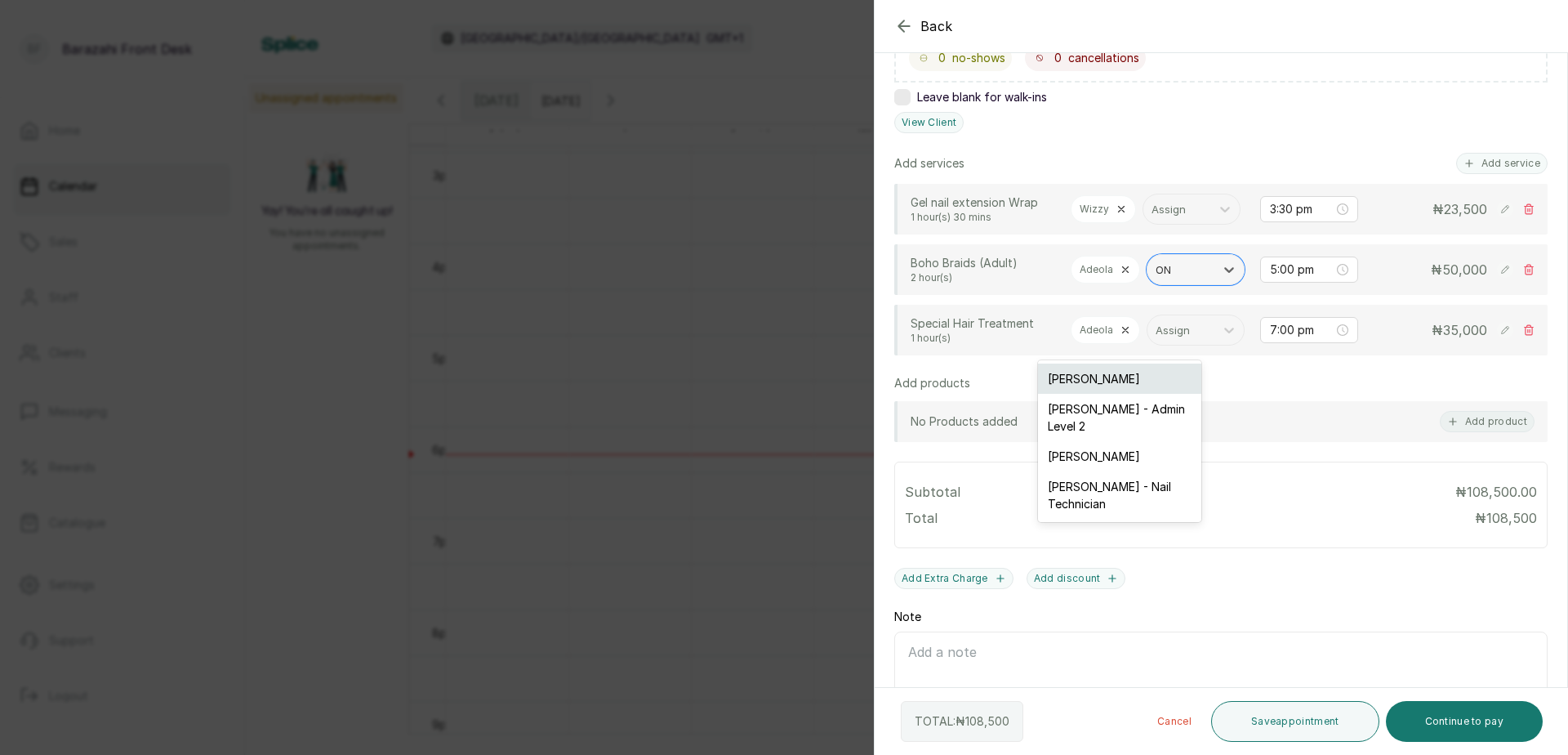
click at [1130, 377] on div "[PERSON_NAME]" at bounding box center [1119, 378] width 163 height 30
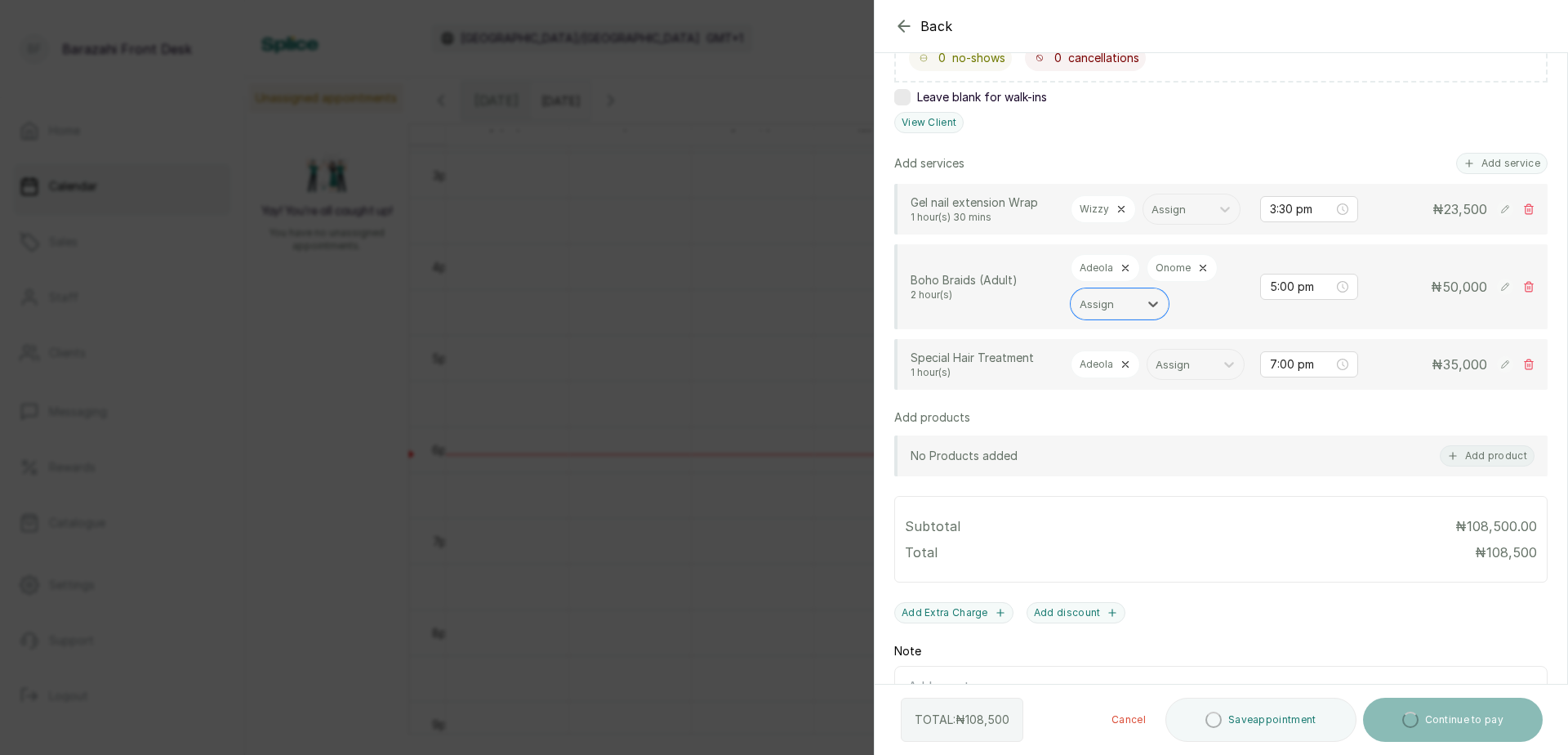
click at [1120, 370] on icon at bounding box center [1125, 364] width 11 height 11
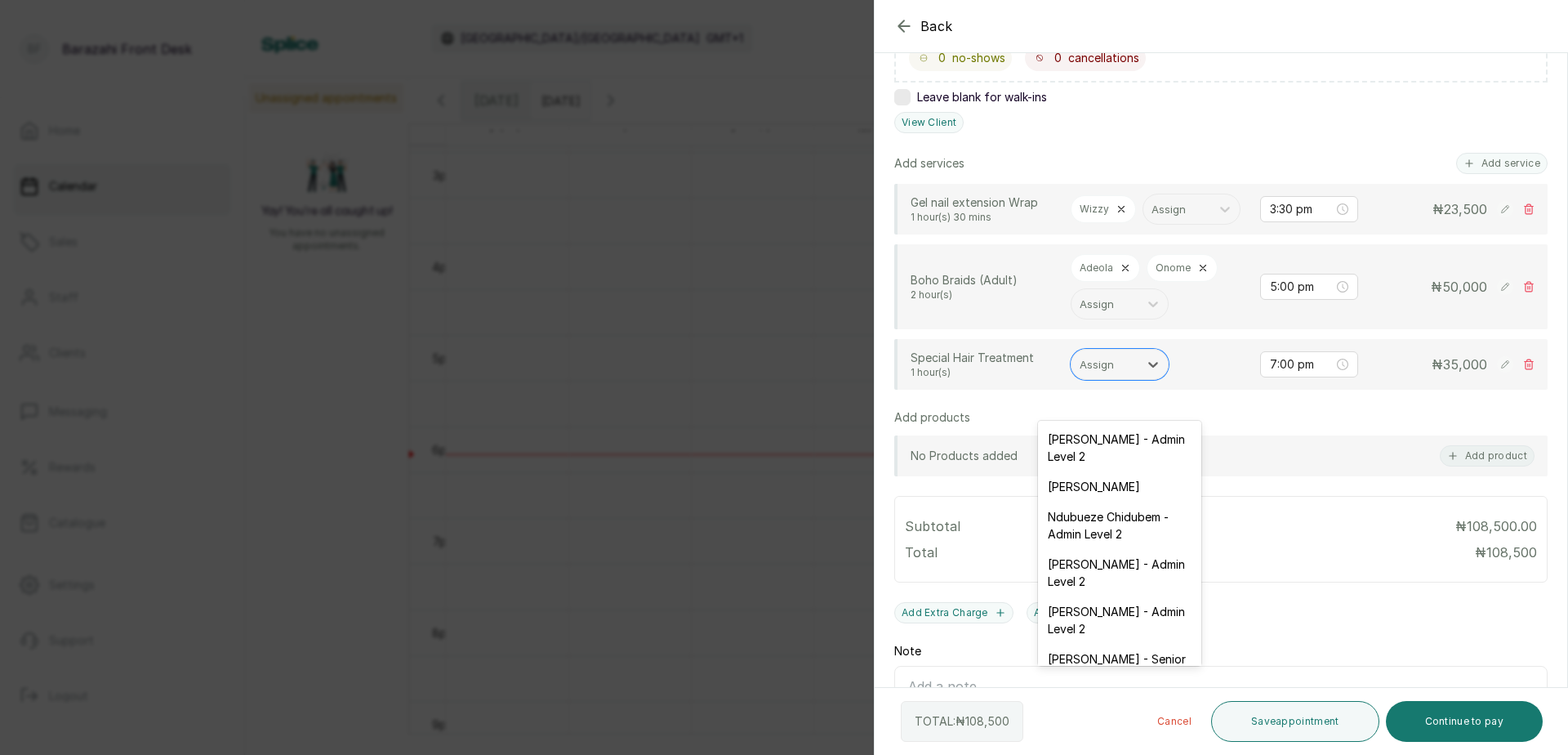
click at [1120, 375] on div at bounding box center [1105, 364] width 50 height 21
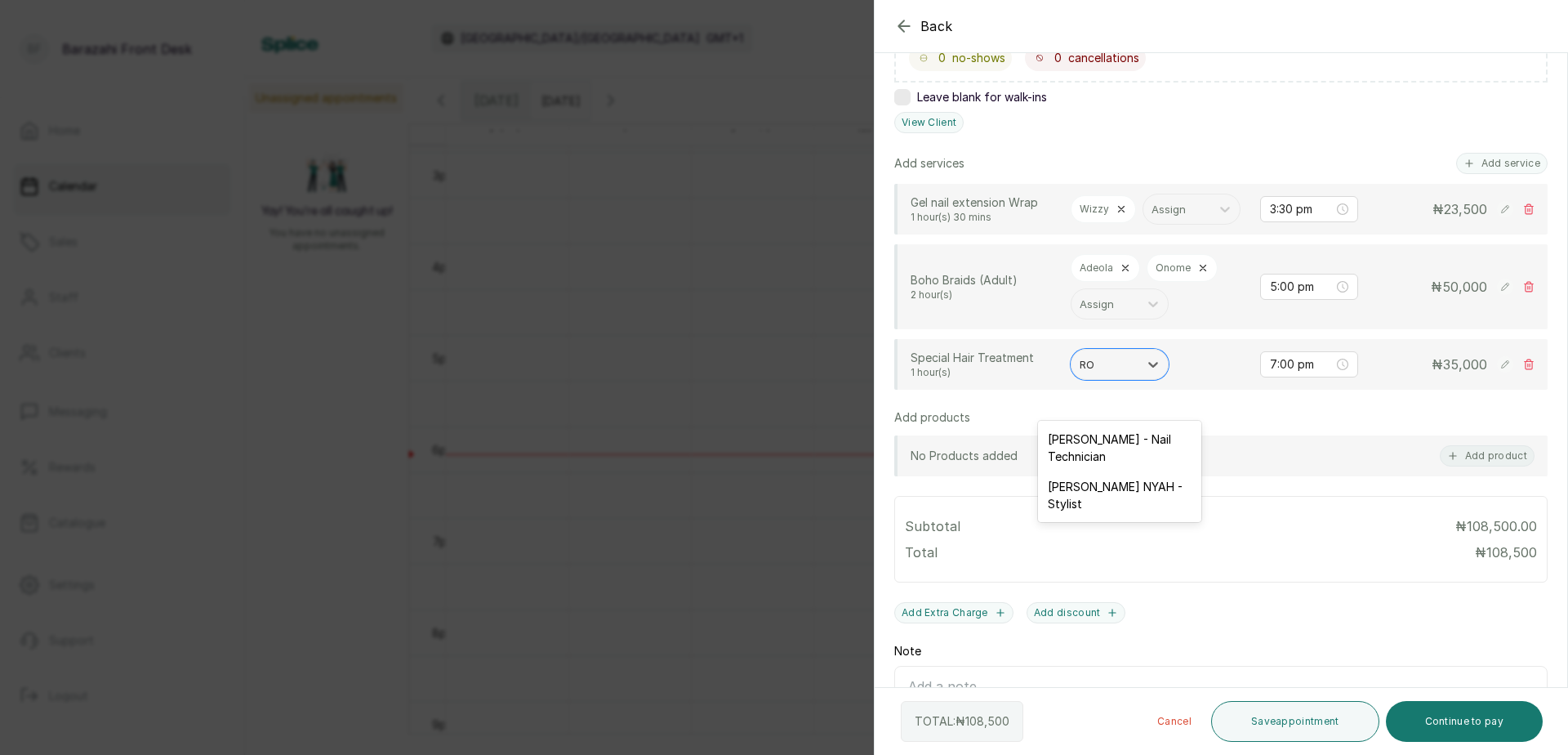
type input "ROS"
click at [1116, 440] on div "[PERSON_NAME] NYAH - Stylist" at bounding box center [1119, 447] width 163 height 48
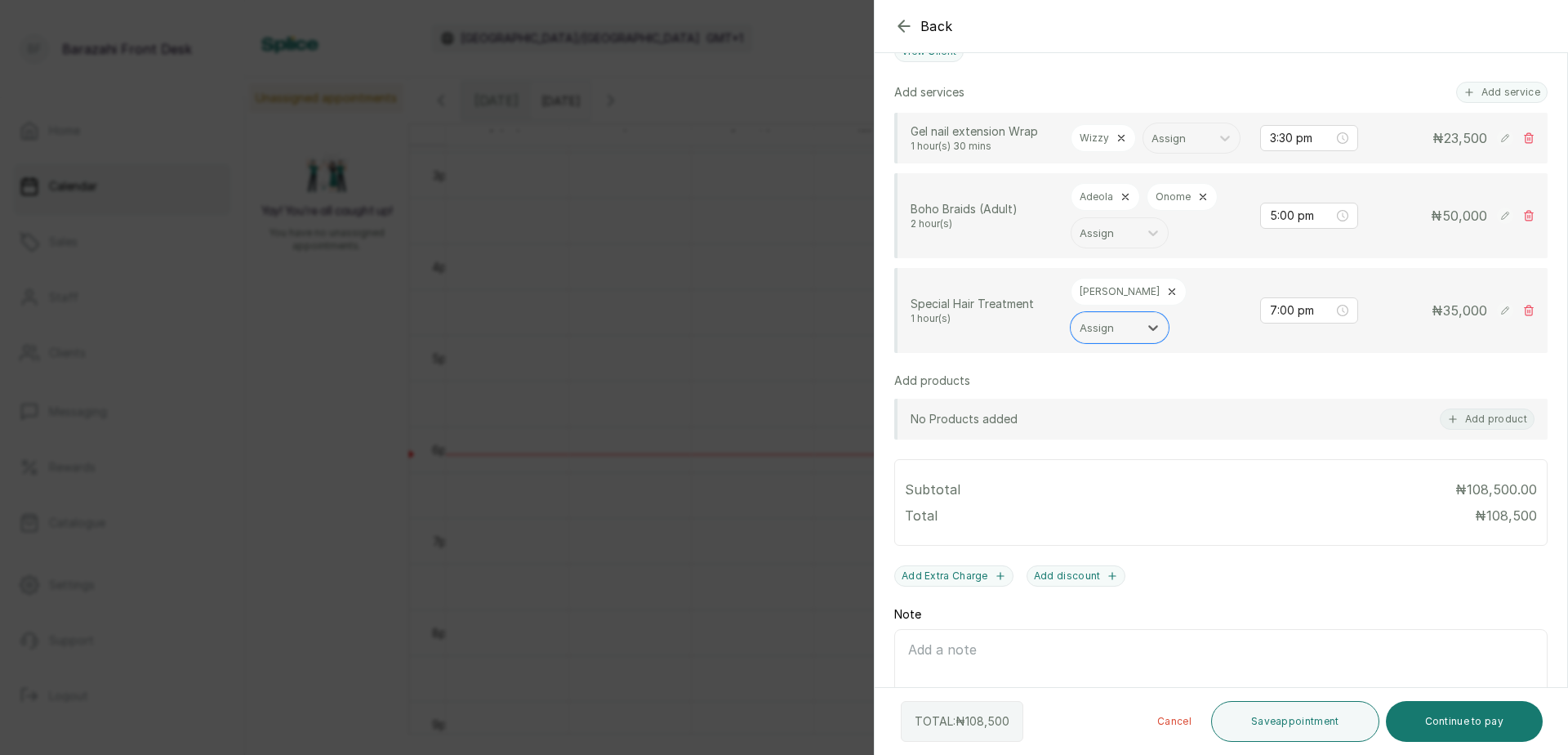
scroll to position [188, 0]
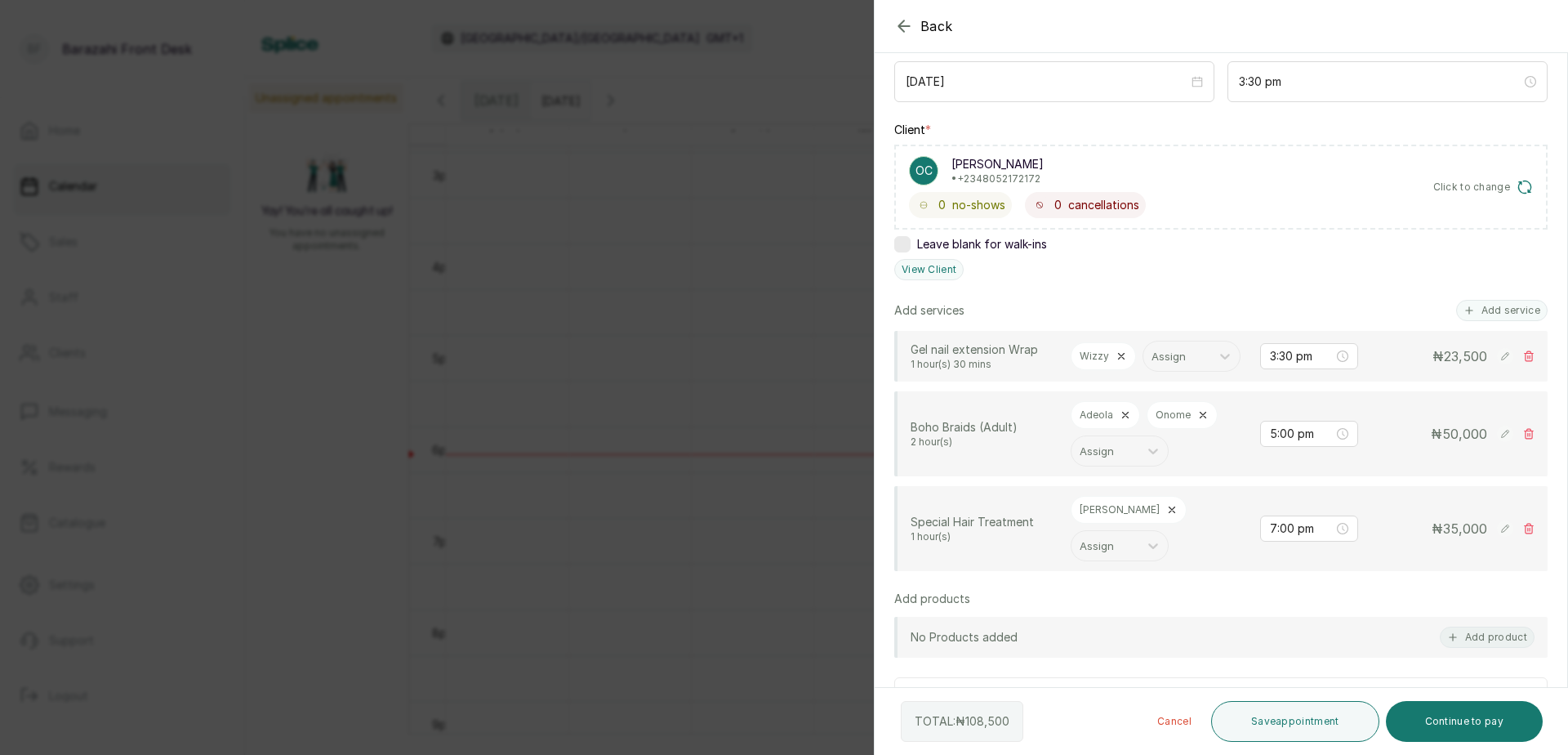
click at [1466, 442] on span "50,000" at bounding box center [1465, 434] width 45 height 17
click at [1497, 442] on rect at bounding box center [1506, 434] width 17 height 17
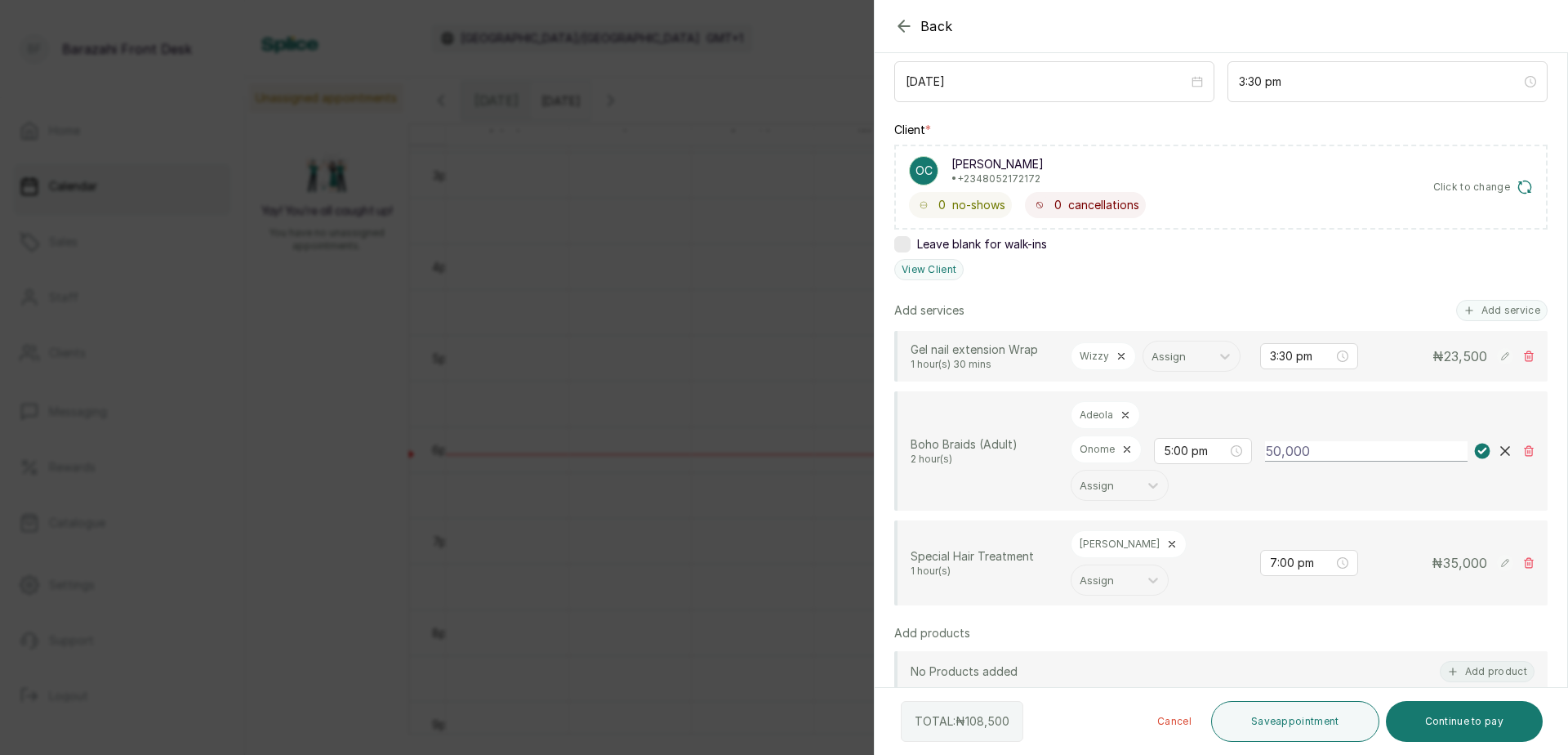
click at [1349, 461] on input "50,000" at bounding box center [1366, 451] width 202 height 21
type input "5"
type input "40,000"
click at [1475, 460] on rect at bounding box center [1482, 451] width 16 height 16
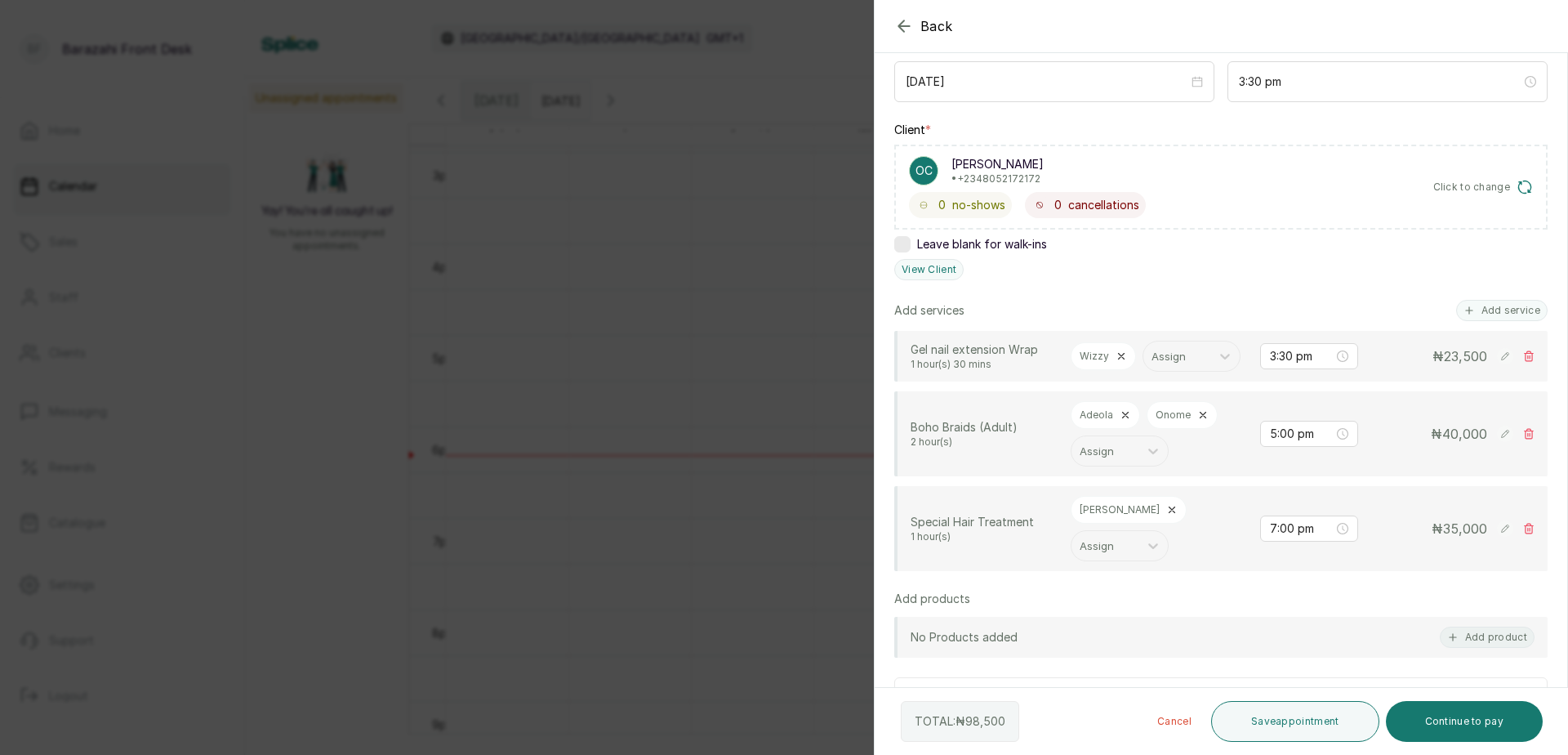
click at [1501, 360] on icon at bounding box center [1505, 356] width 7 height 7
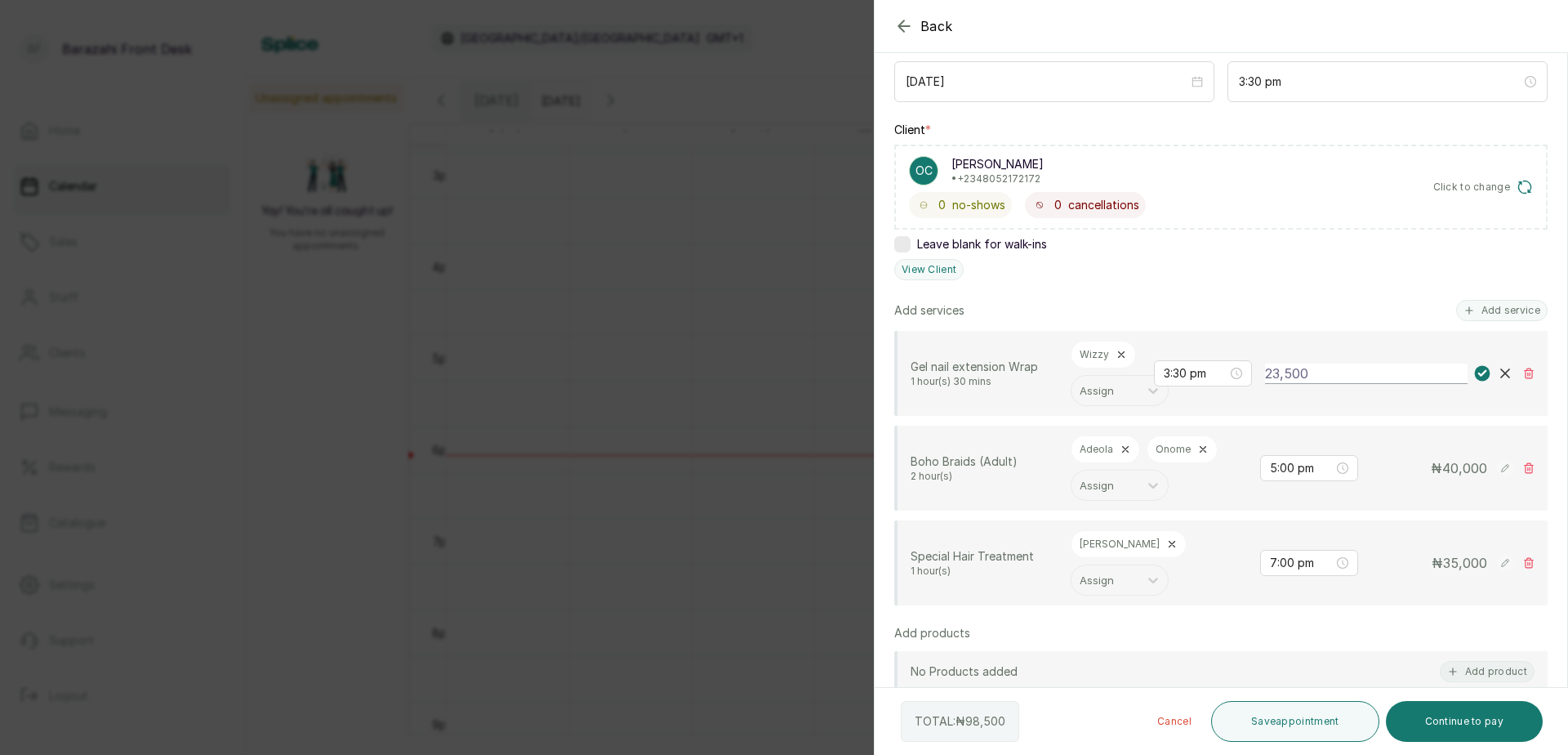
click at [1388, 380] on input "23,500" at bounding box center [1366, 374] width 202 height 21
type input "25,500"
click at [1475, 372] on rect at bounding box center [1482, 374] width 16 height 16
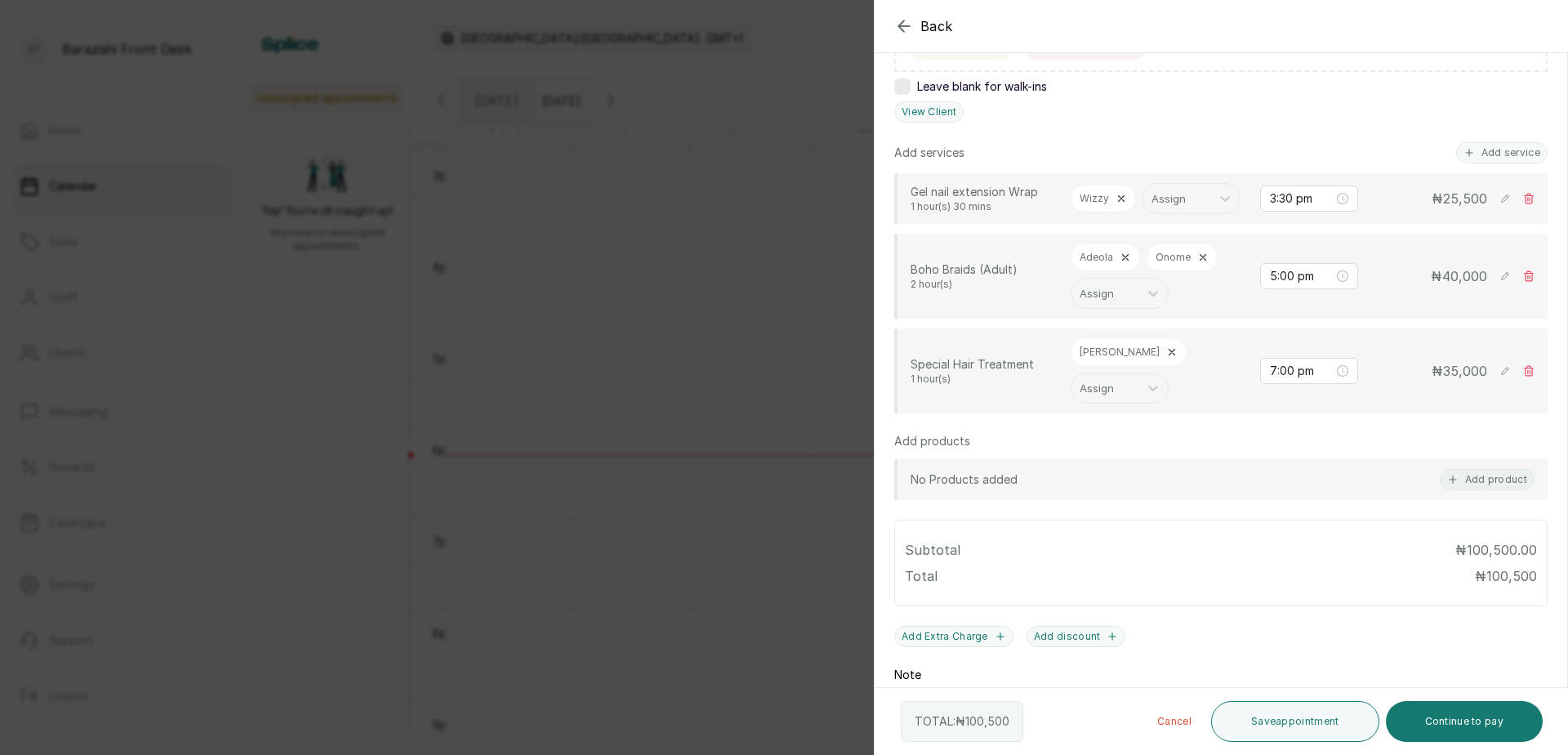
scroll to position [515, 0]
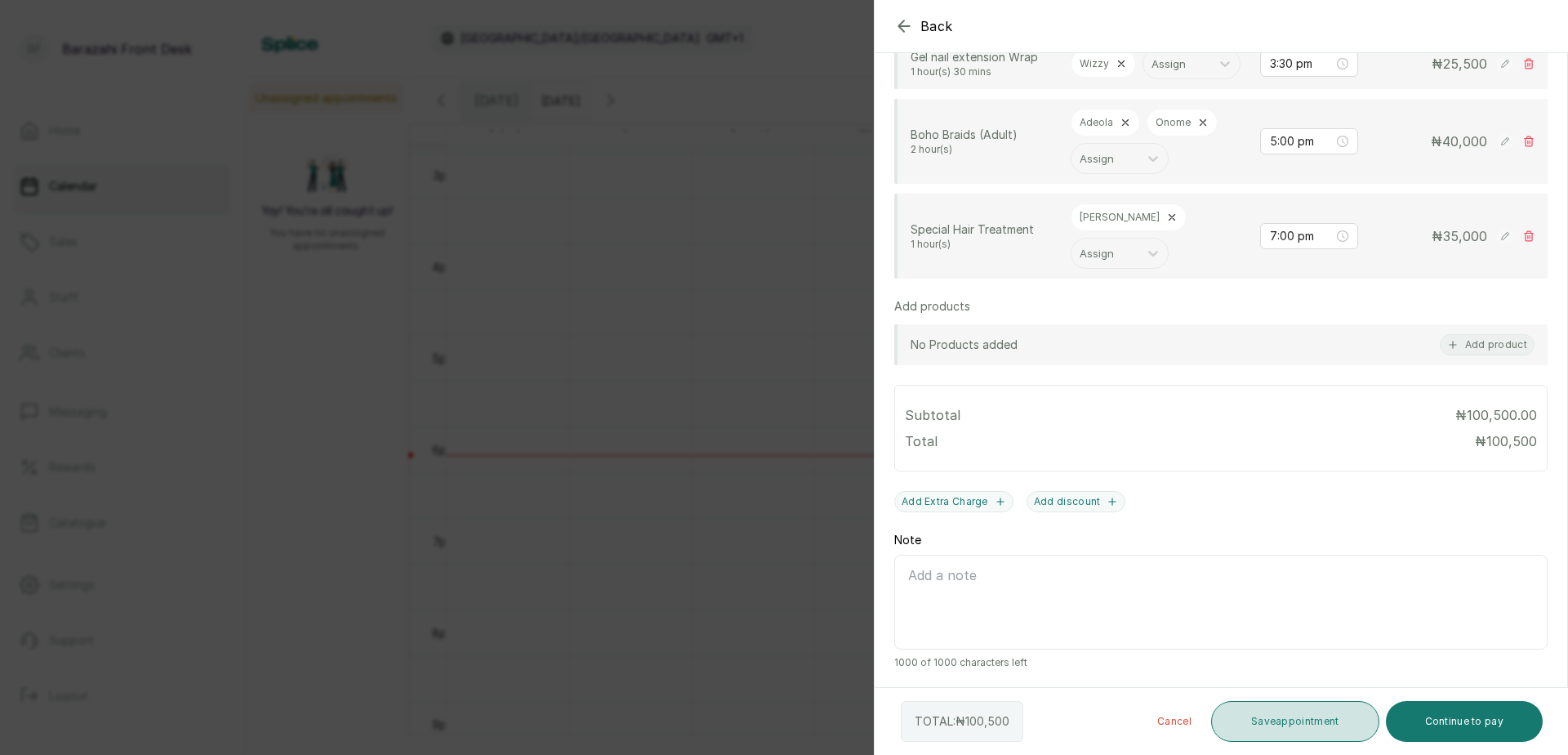
click at [1314, 723] on button "Save appointment" at bounding box center [1295, 721] width 169 height 41
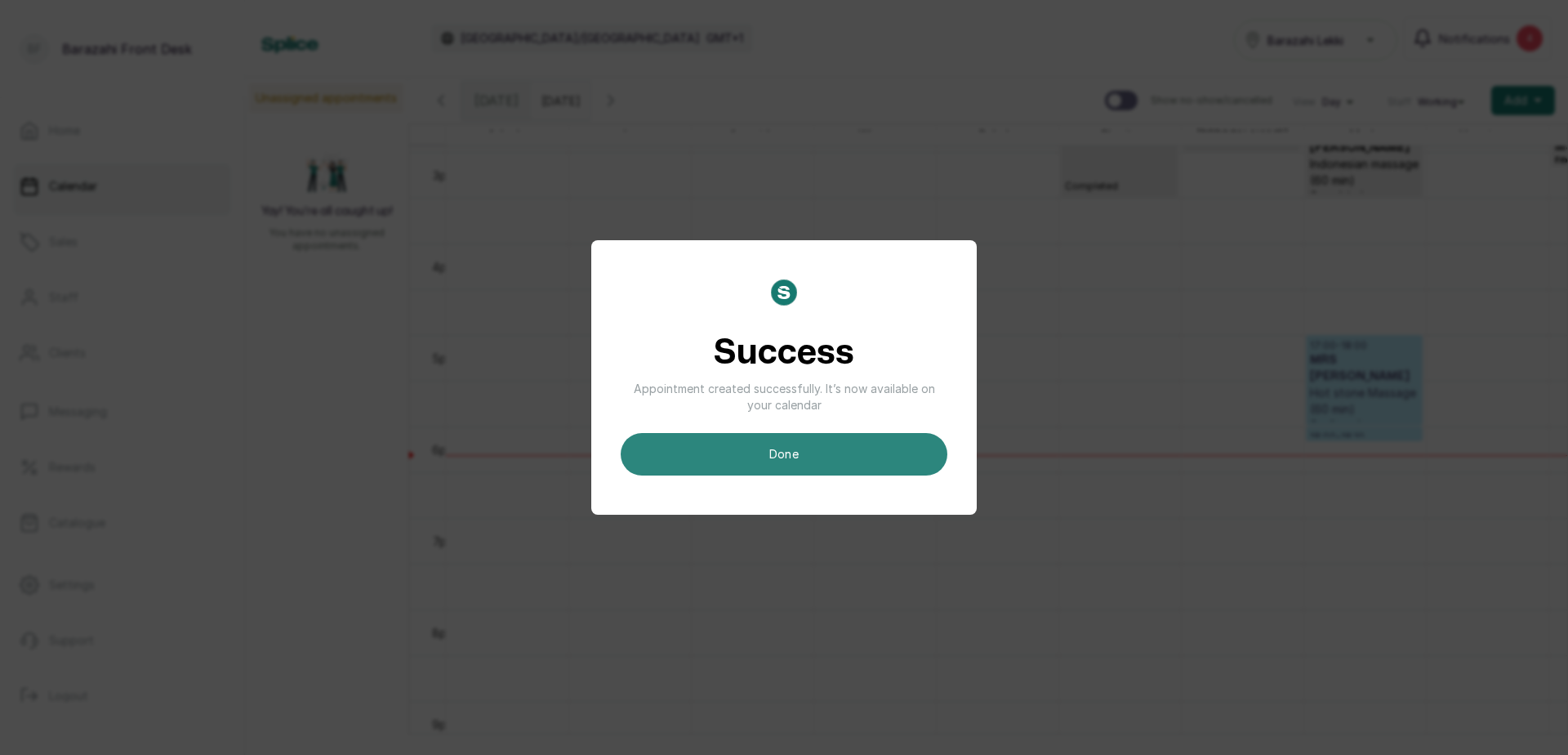
click at [834, 459] on button "done" at bounding box center [784, 455] width 327 height 43
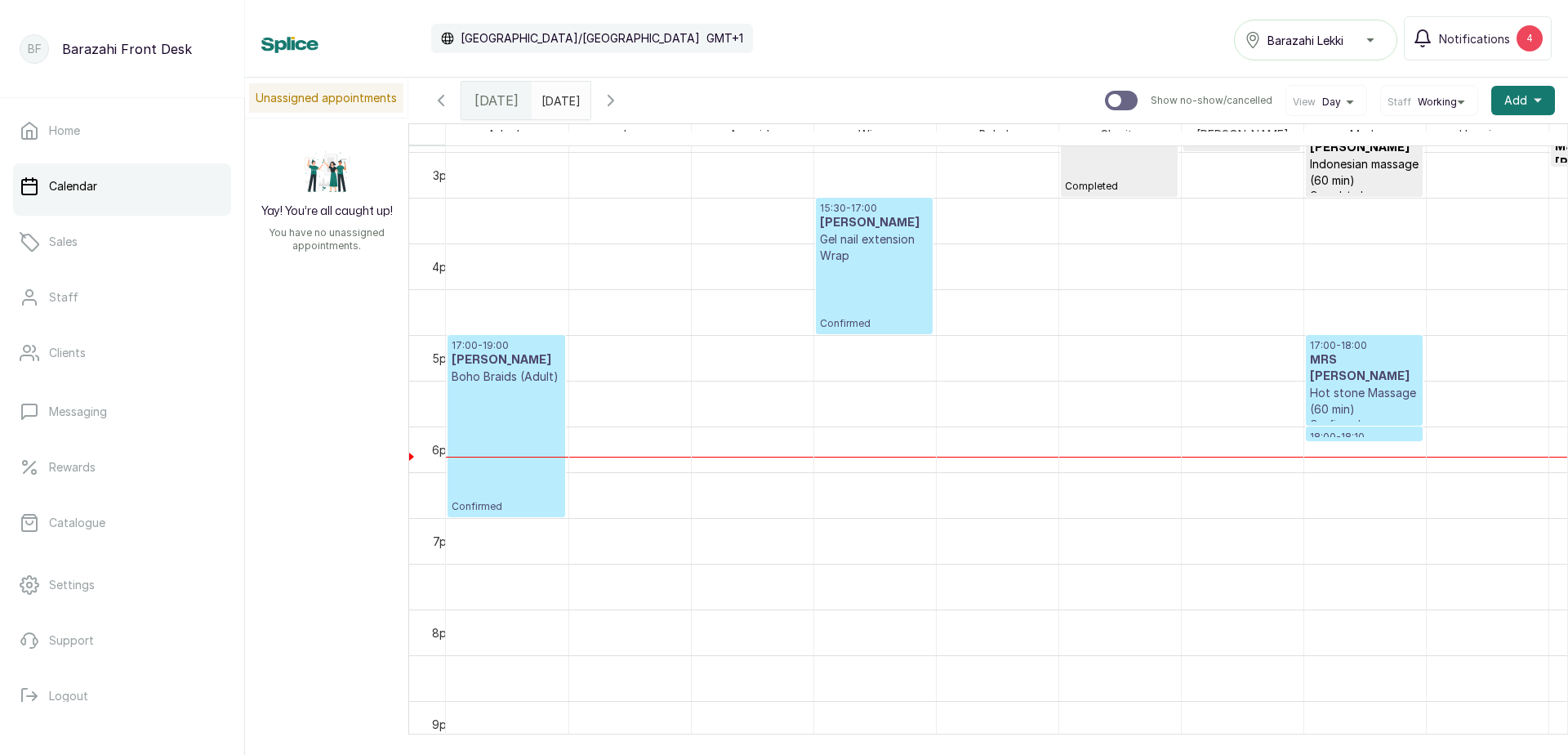
click at [493, 417] on div "17:00 - 19:00 [PERSON_NAME] Boho Braids (Adult) Confirmed" at bounding box center [506, 426] width 109 height 174
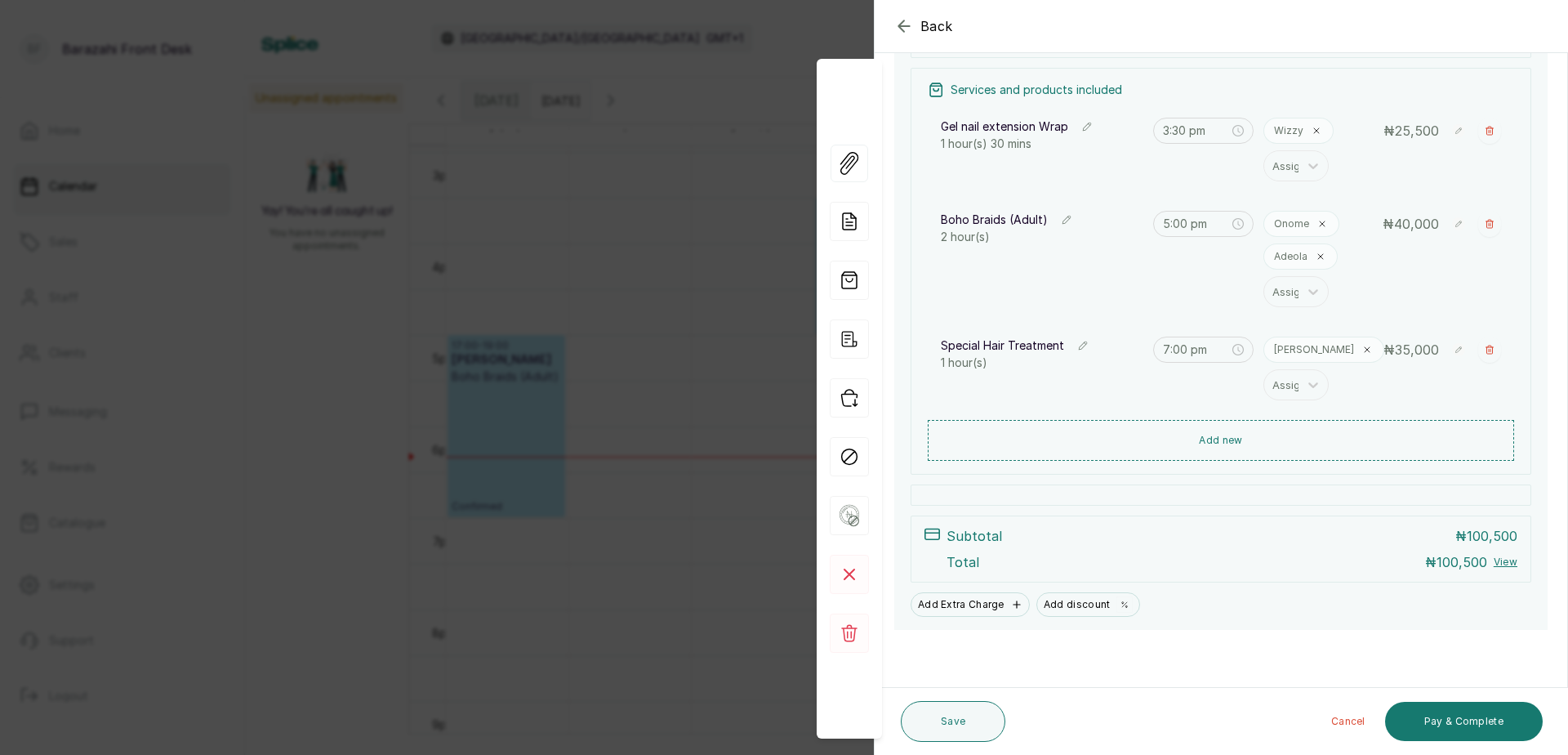
scroll to position [230, 0]
click at [1429, 722] on button "Pay & Complete" at bounding box center [1464, 721] width 157 height 39
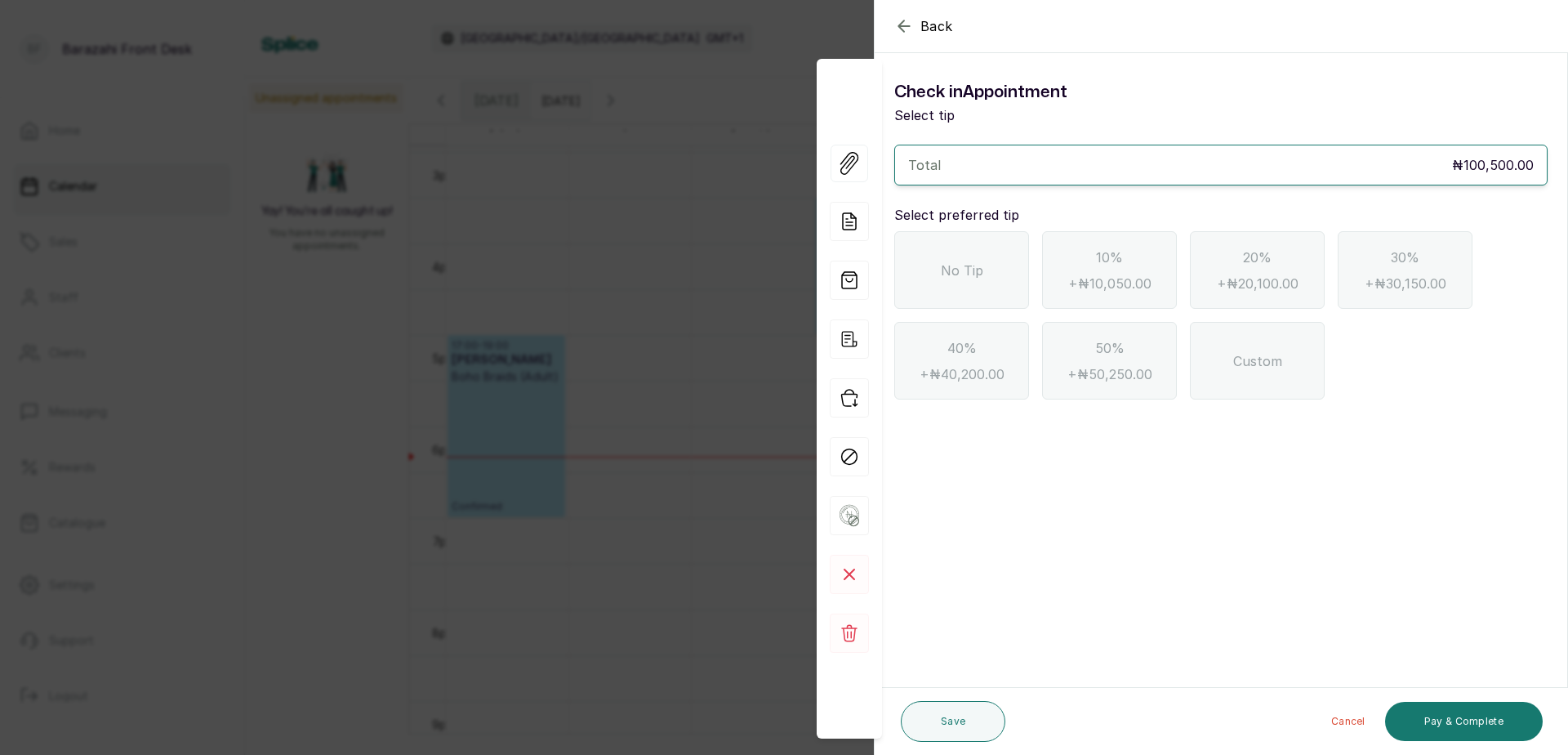
scroll to position [0, 0]
click at [990, 266] on div "No Tip" at bounding box center [961, 269] width 135 height 77
click at [1466, 726] on button "Pay & Complete" at bounding box center [1464, 721] width 157 height 39
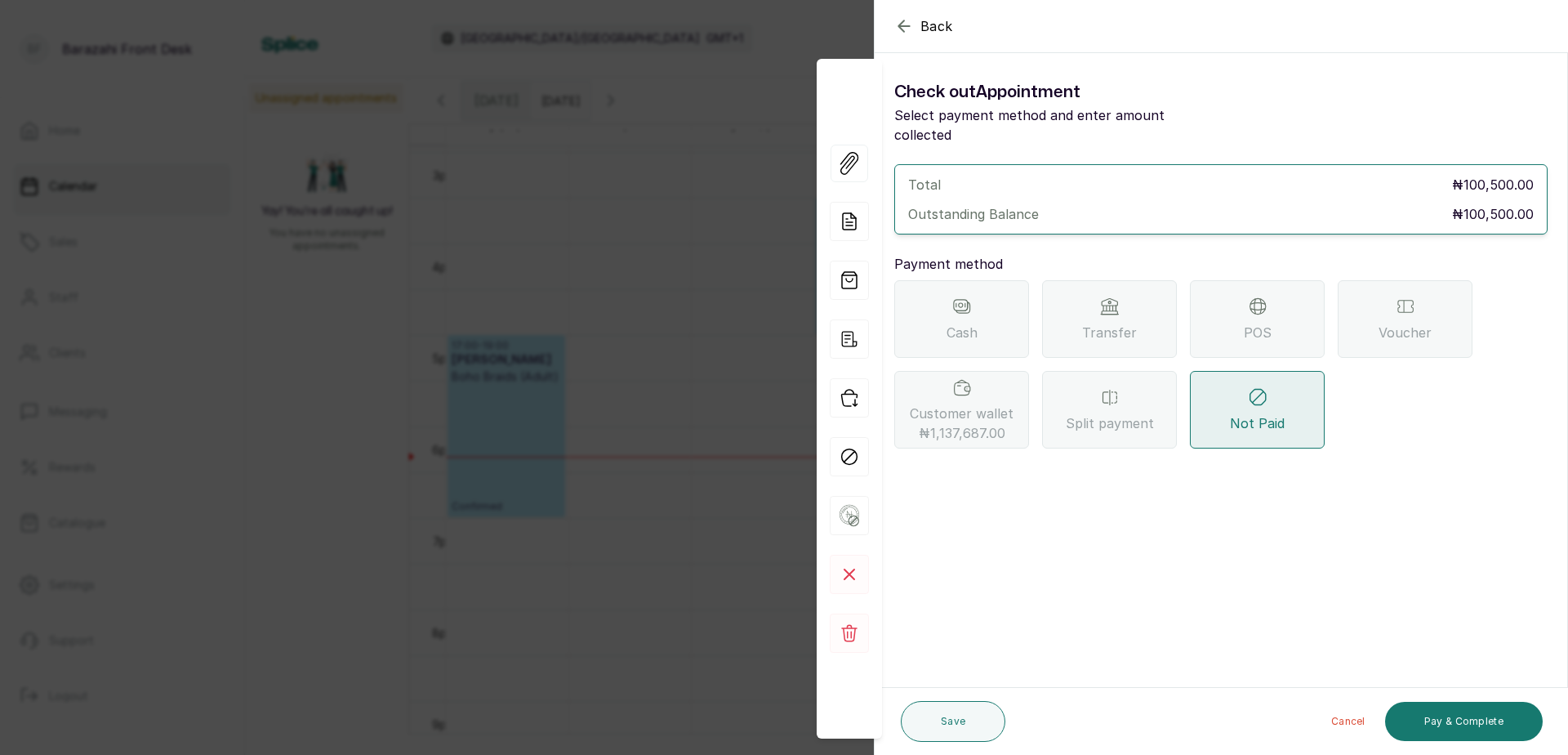
click at [975, 404] on span "Customer wallet ₦1,137,687.00" at bounding box center [961, 423] width 103 height 39
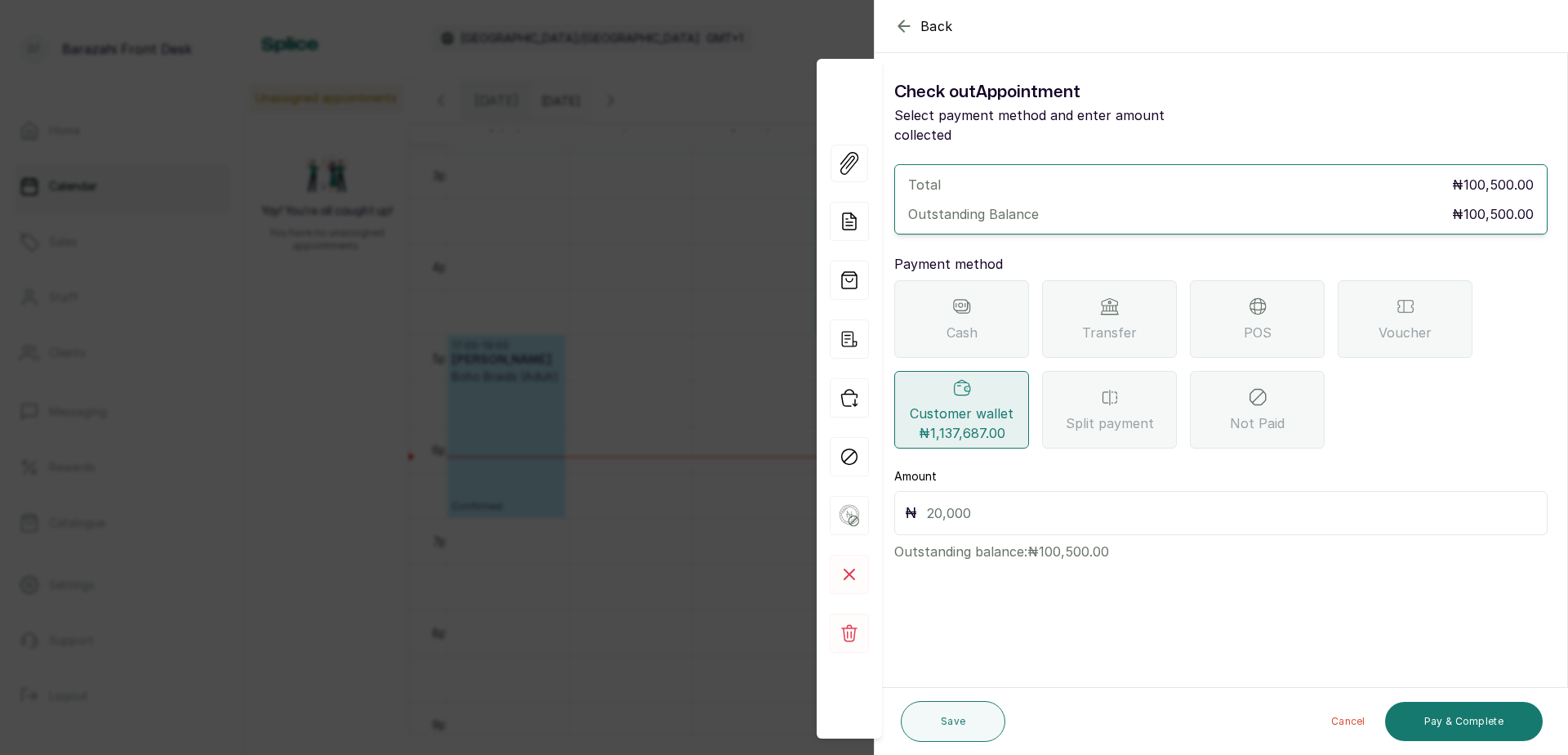
click at [980, 501] on input "text" at bounding box center [1232, 513] width 610 height 23
type input "100,500"
click at [1437, 712] on button "Pay & Complete" at bounding box center [1464, 721] width 157 height 39
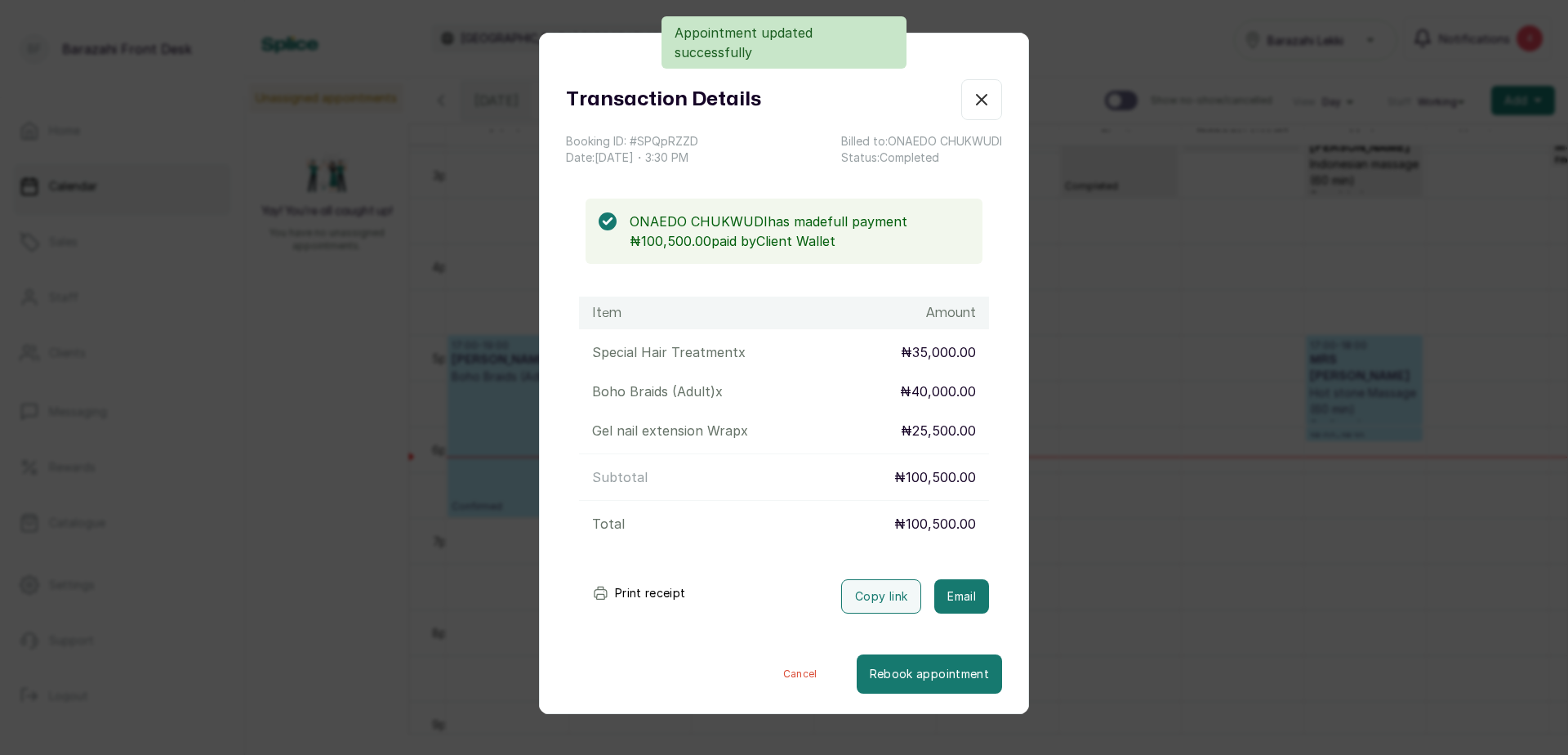
click at [633, 595] on button "Print receipt" at bounding box center [639, 593] width 120 height 33
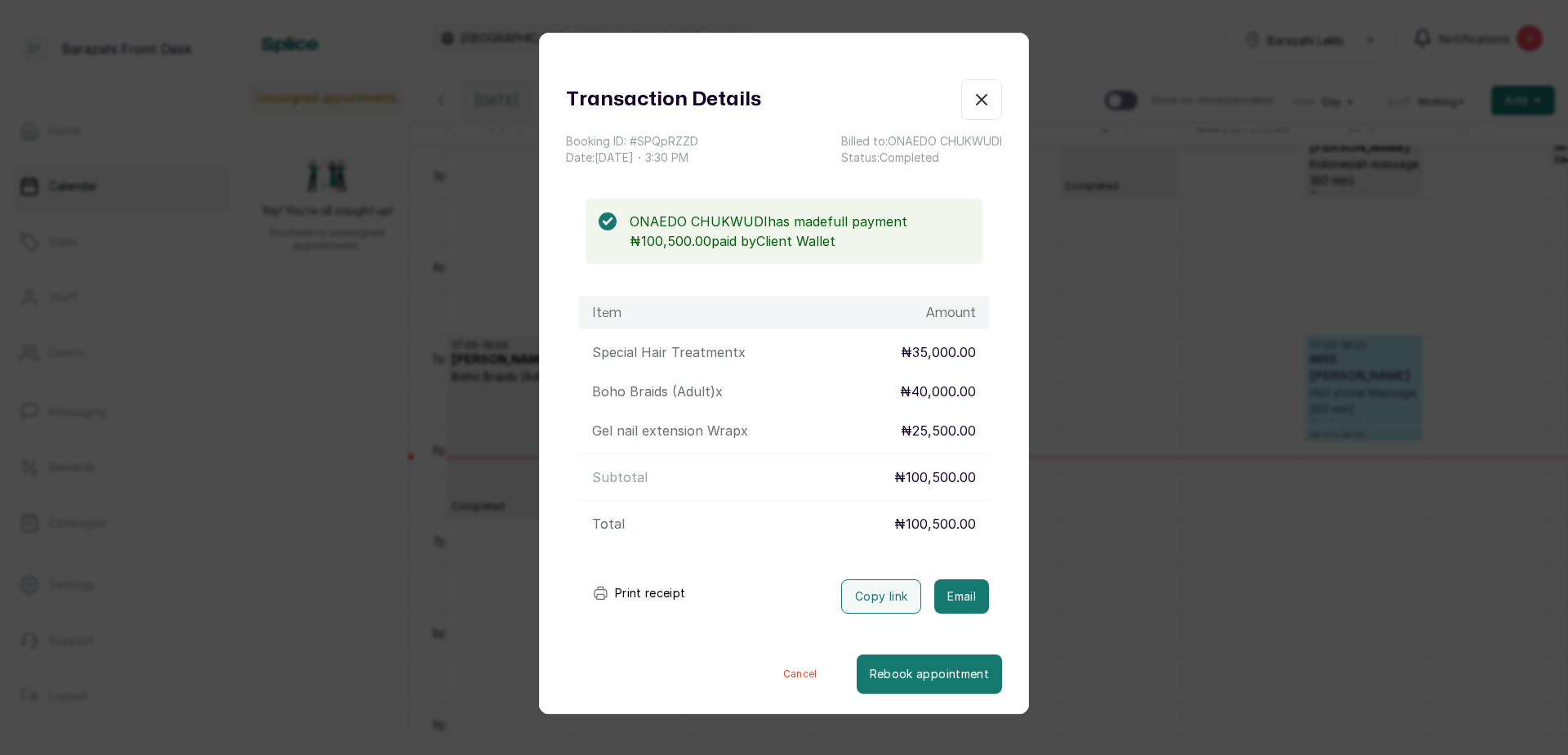
click at [652, 597] on button "Print receipt" at bounding box center [639, 593] width 120 height 33
drag, startPoint x: 959, startPoint y: 105, endPoint x: 1029, endPoint y: 190, distance: 110.1
click at [972, 105] on icon "button" at bounding box center [981, 99] width 20 height 20
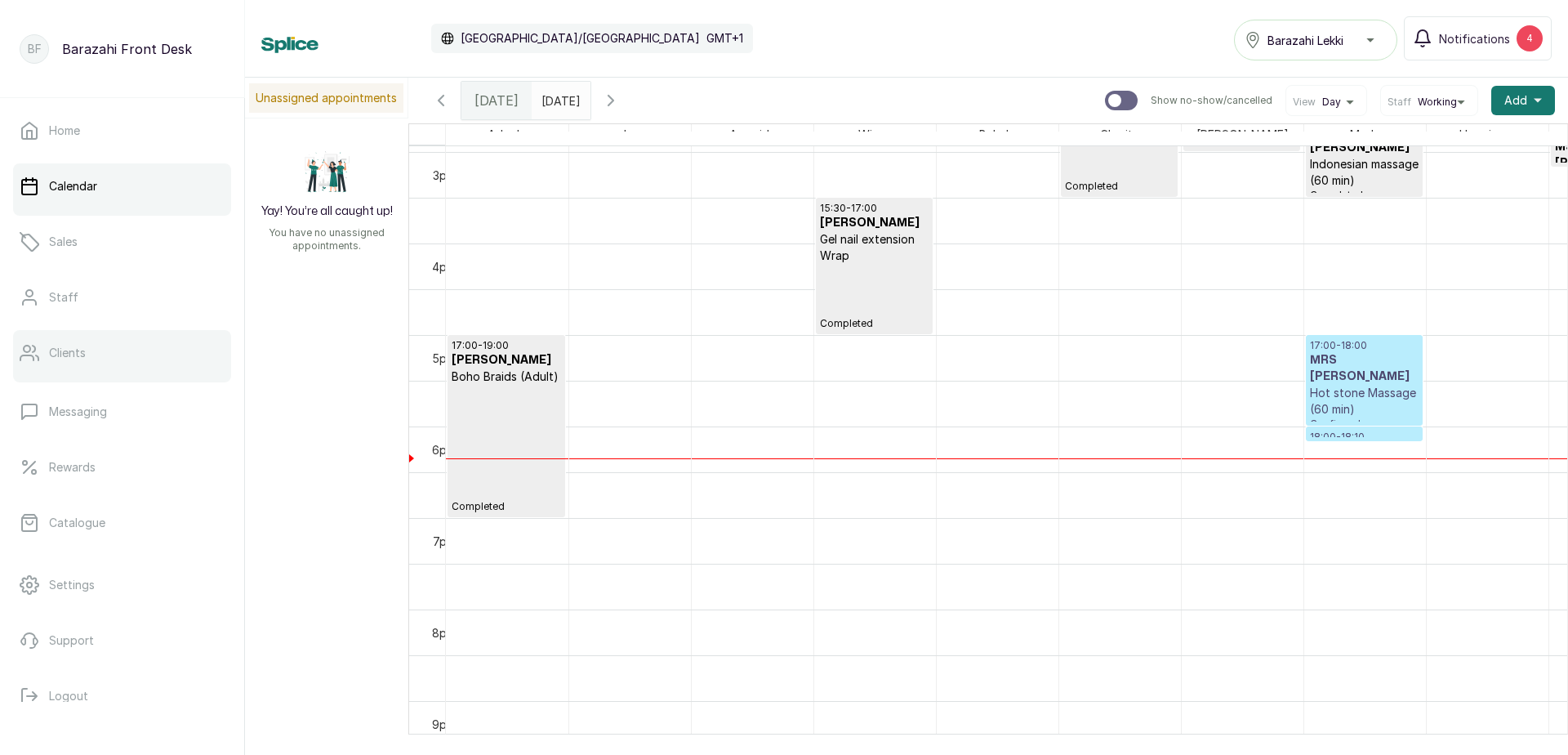
click at [89, 362] on link "Clients" at bounding box center [122, 352] width 218 height 46
